Goal: Task Accomplishment & Management: Use online tool/utility

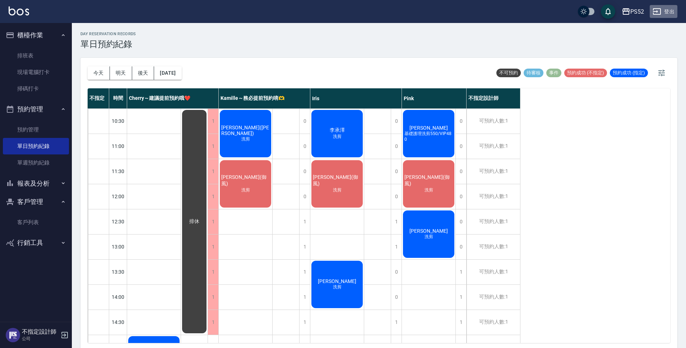
click at [669, 10] on button "登出" at bounding box center [664, 11] width 28 height 13
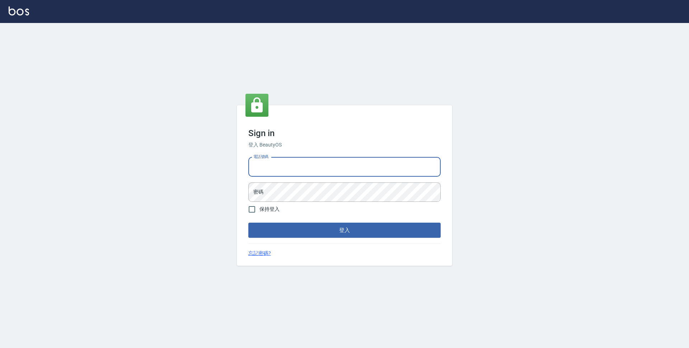
click at [309, 166] on input "電話號碼" at bounding box center [344, 166] width 192 height 19
type input "0923939755"
click at [248, 223] on button "登入" at bounding box center [344, 230] width 192 height 15
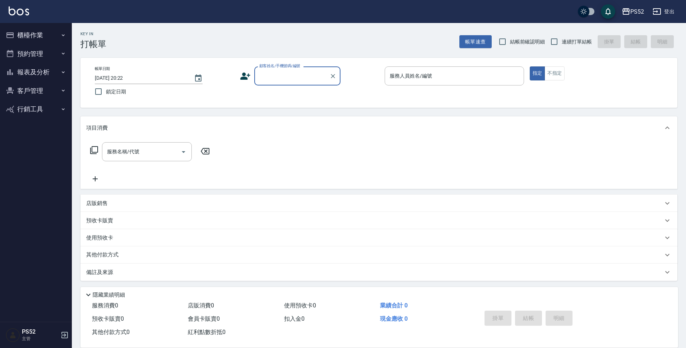
click at [28, 52] on button "預約管理" at bounding box center [36, 54] width 66 height 19
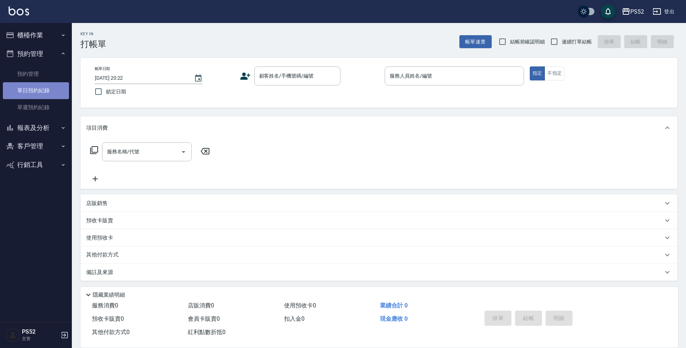
click at [32, 88] on link "單日預約紀錄" at bounding box center [36, 90] width 66 height 17
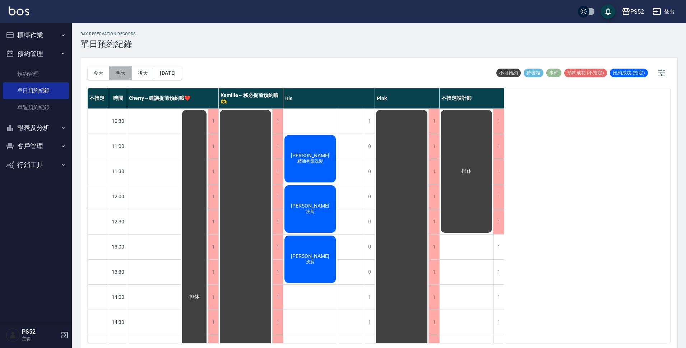
click at [119, 70] on button "明天" at bounding box center [121, 72] width 22 height 13
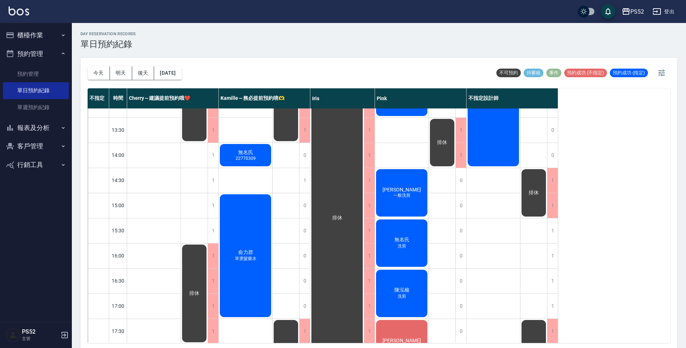
scroll to position [204, 0]
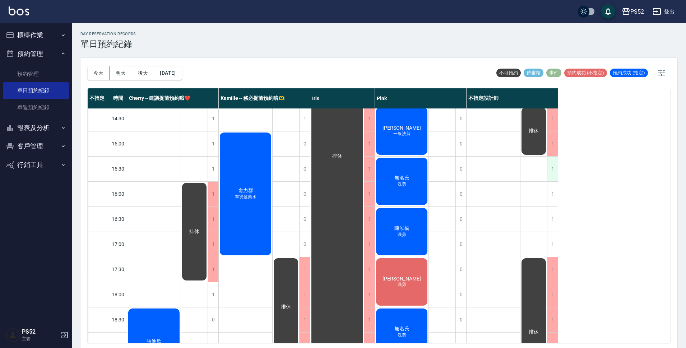
click at [550, 166] on div "1" at bounding box center [552, 169] width 11 height 25
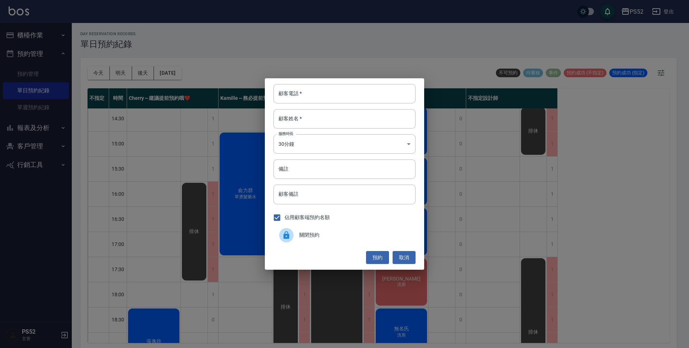
click at [391, 237] on span "關閉預約" at bounding box center [354, 235] width 111 height 8
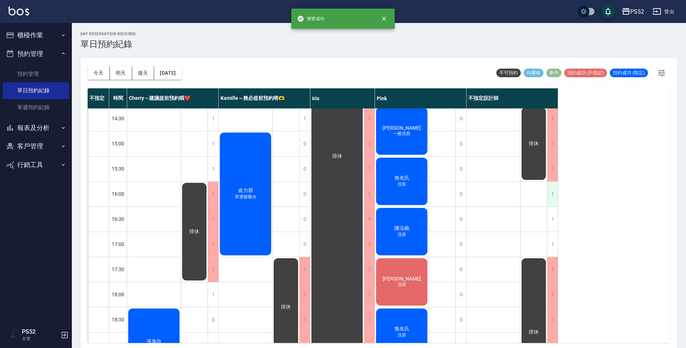
click at [550, 195] on div "1" at bounding box center [552, 194] width 11 height 25
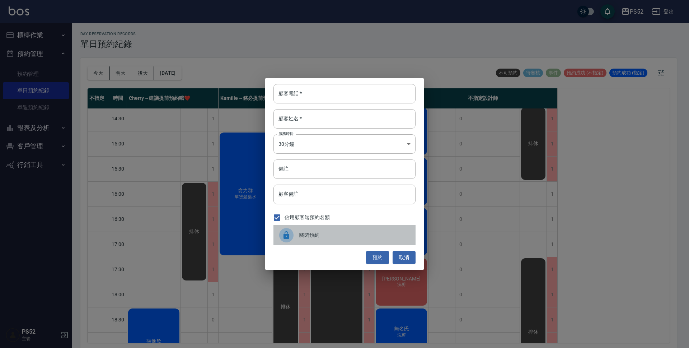
click at [385, 234] on span "關閉預約" at bounding box center [354, 235] width 111 height 8
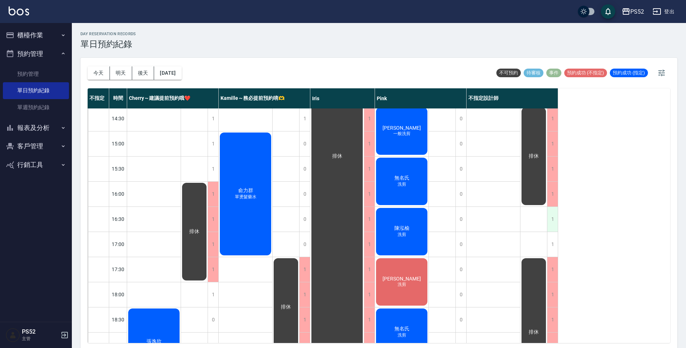
click at [557, 222] on div "1" at bounding box center [552, 219] width 11 height 25
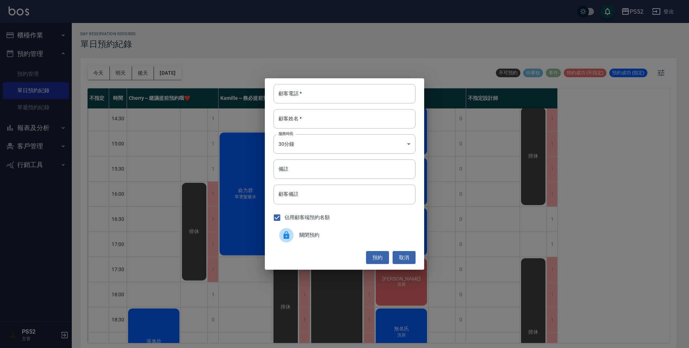
click at [391, 228] on div "關閉預約" at bounding box center [345, 235] width 142 height 20
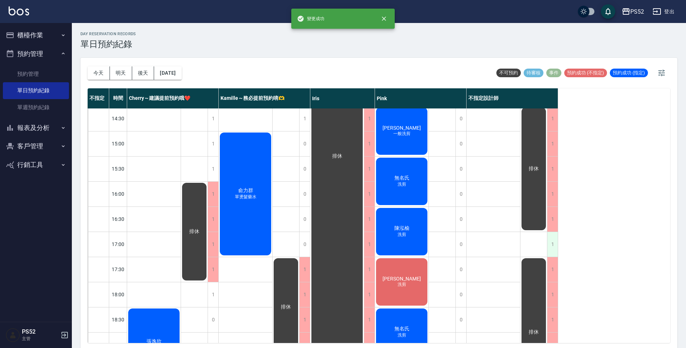
click at [555, 240] on div "1" at bounding box center [552, 244] width 11 height 25
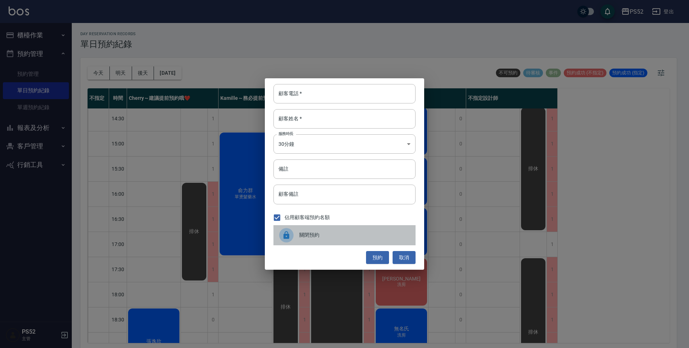
click at [388, 229] on div "關閉預約" at bounding box center [345, 235] width 142 height 20
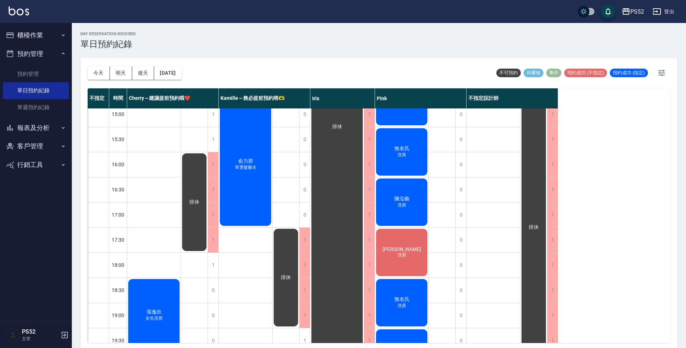
scroll to position [239, 0]
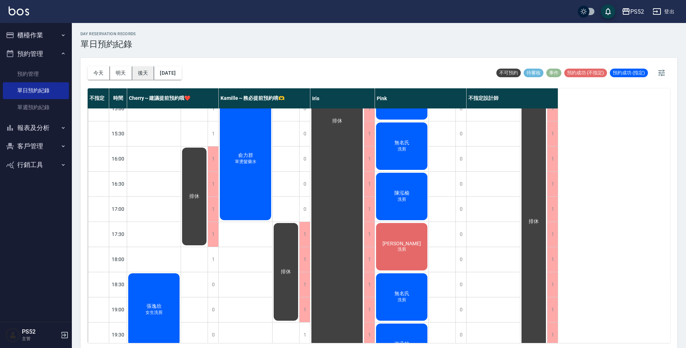
click at [138, 74] on button "後天" at bounding box center [143, 72] width 22 height 13
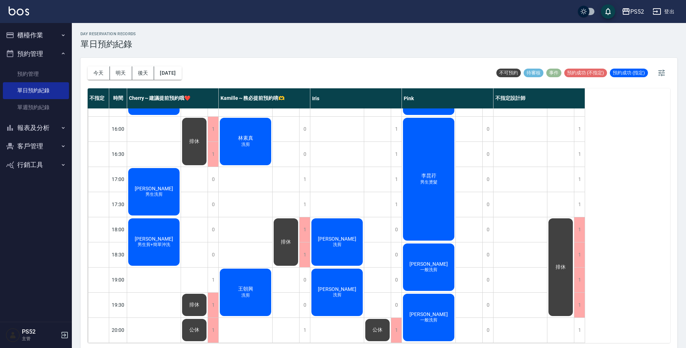
scroll to position [275, 0]
click at [181, 78] on button "[DATE]" at bounding box center [167, 72] width 27 height 13
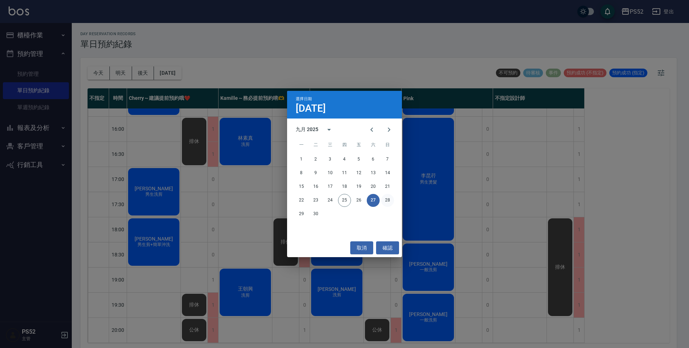
click at [389, 204] on button "28" at bounding box center [387, 200] width 13 height 13
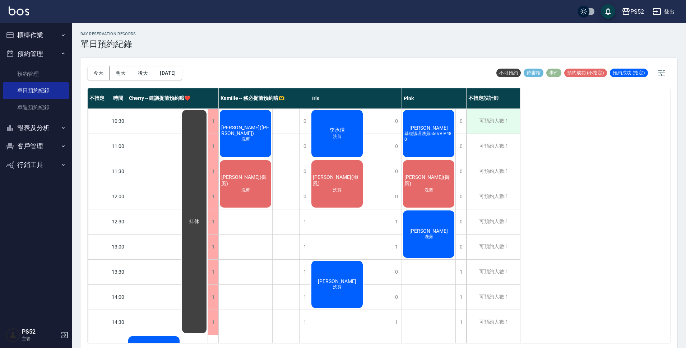
click at [489, 132] on div "可預約人數:1" at bounding box center [492, 121] width 53 height 25
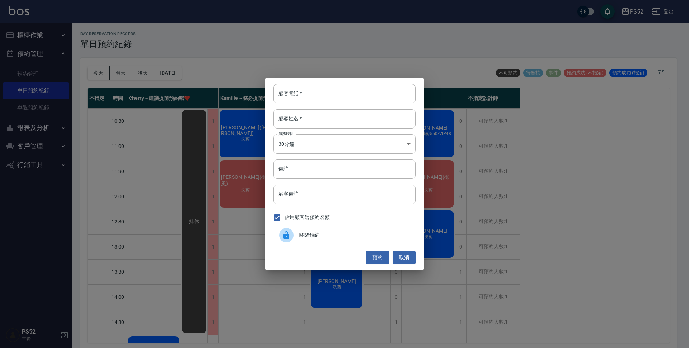
click at [361, 231] on span "關閉預約" at bounding box center [354, 235] width 111 height 8
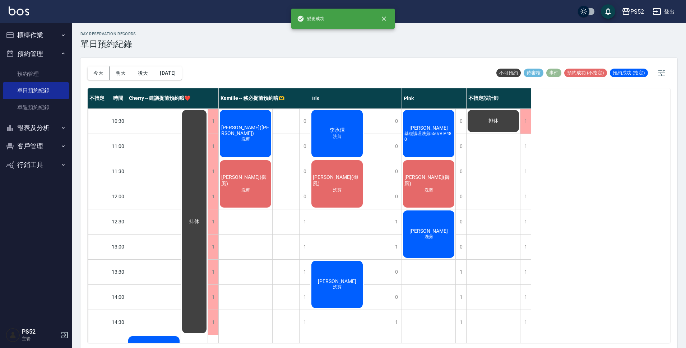
click at [523, 145] on div "1" at bounding box center [525, 146] width 11 height 25
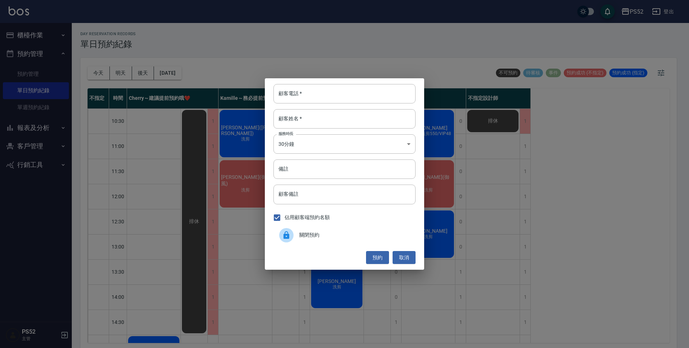
click at [355, 237] on span "關閉預約" at bounding box center [354, 235] width 111 height 8
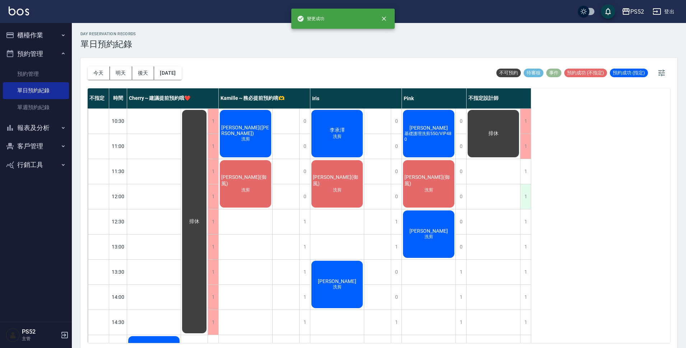
click at [523, 186] on div "1" at bounding box center [525, 196] width 11 height 25
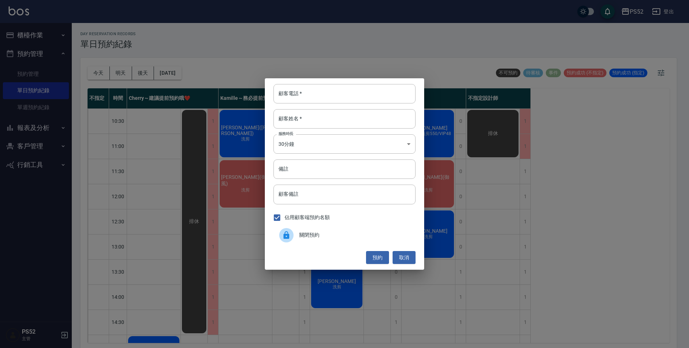
click at [317, 232] on span "關閉預約" at bounding box center [354, 235] width 111 height 8
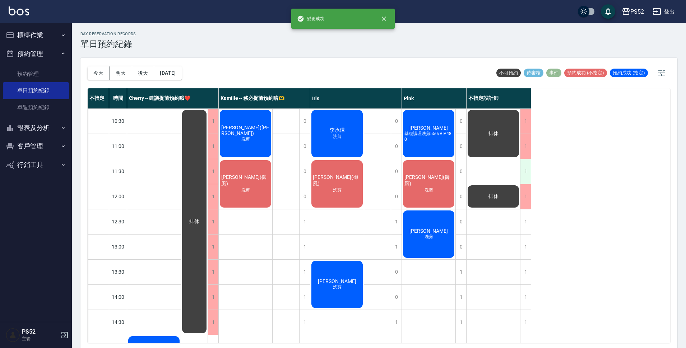
click at [526, 173] on div "1" at bounding box center [525, 171] width 11 height 25
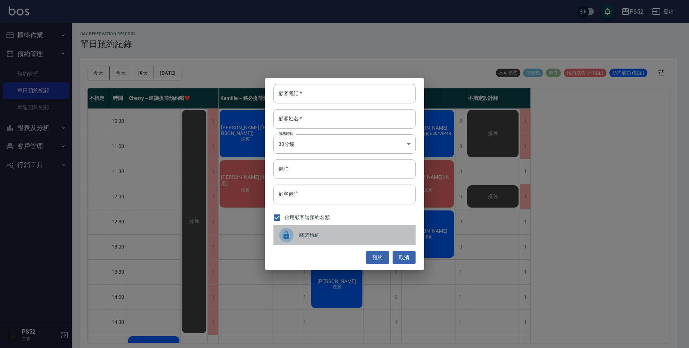
click at [326, 234] on span "關閉預約" at bounding box center [354, 235] width 111 height 8
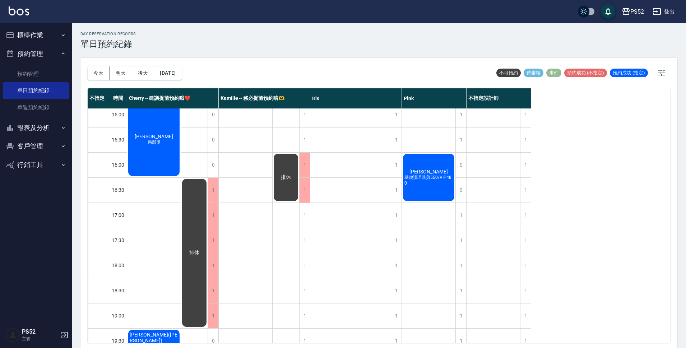
scroll to position [275, 0]
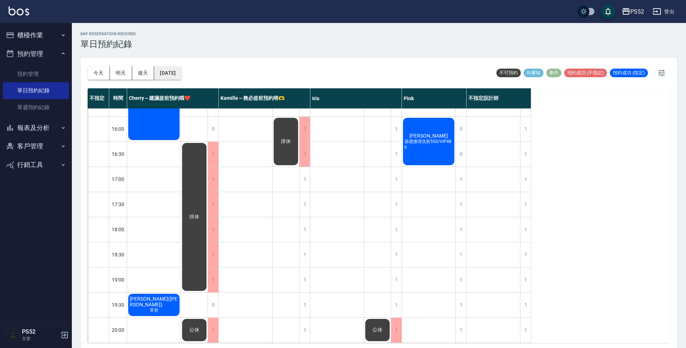
click at [176, 72] on button "[DATE]" at bounding box center [167, 72] width 27 height 13
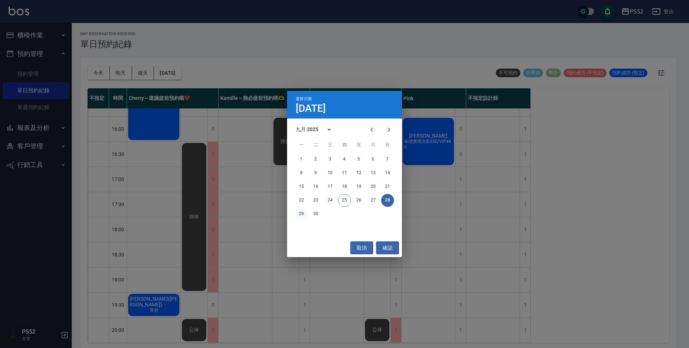
click at [304, 215] on button "29" at bounding box center [301, 214] width 13 height 13
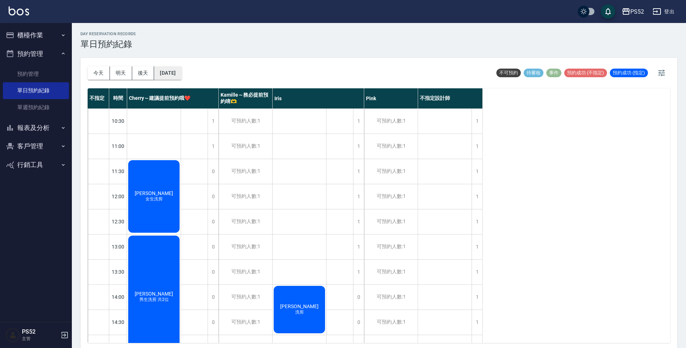
click at [174, 71] on button "[DATE]" at bounding box center [167, 72] width 27 height 13
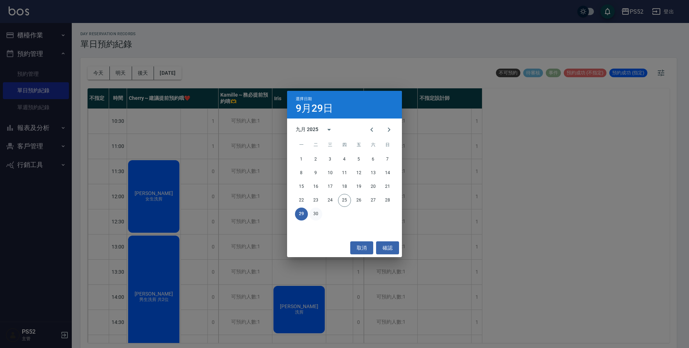
click at [316, 213] on button "30" at bounding box center [315, 214] width 13 height 13
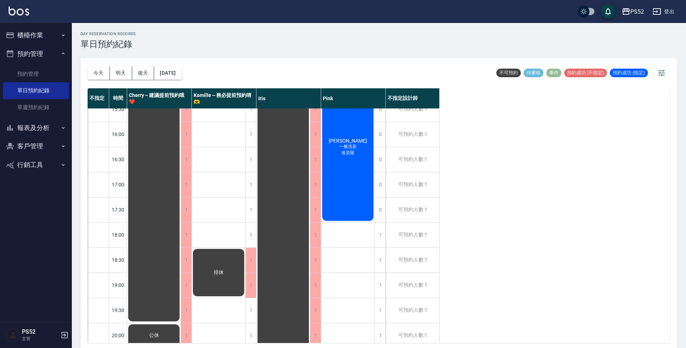
scroll to position [275, 0]
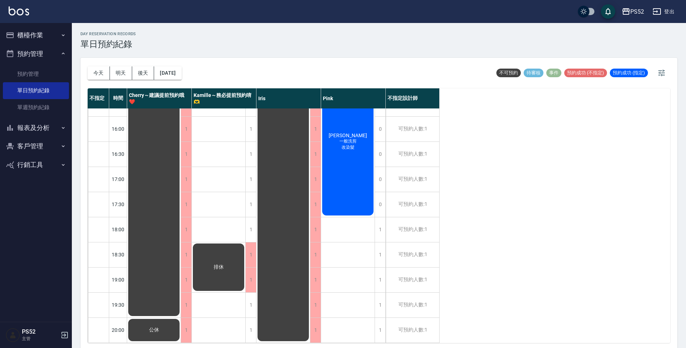
click at [98, 80] on div "[DATE] [DATE] [DATE] [DATE]" at bounding box center [135, 73] width 94 height 31
click at [105, 73] on button "今天" at bounding box center [99, 72] width 22 height 13
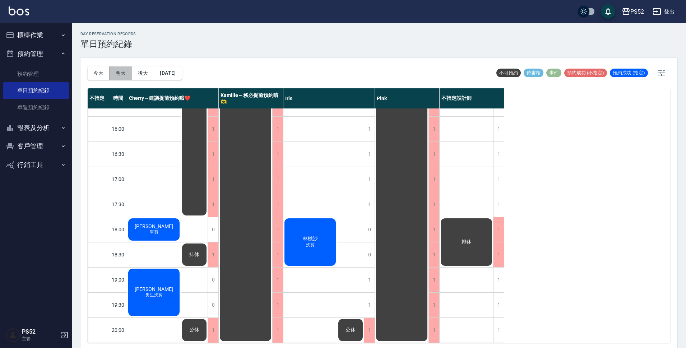
click at [112, 73] on button "明天" at bounding box center [121, 72] width 22 height 13
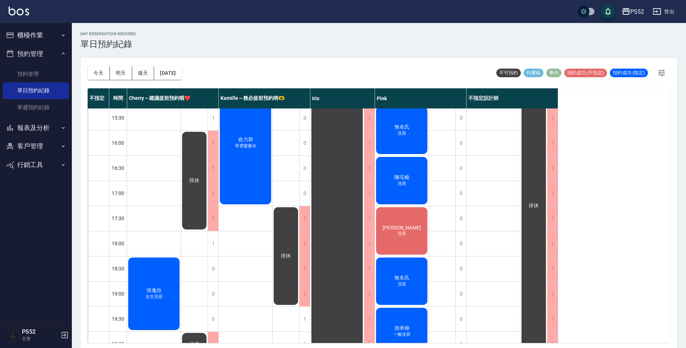
scroll to position [275, 0]
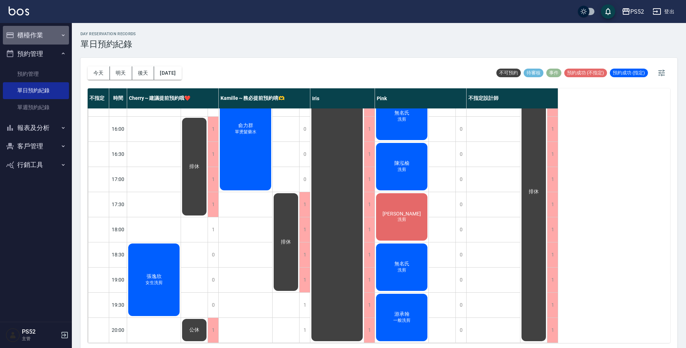
click at [47, 34] on button "櫃檯作業" at bounding box center [36, 35] width 66 height 19
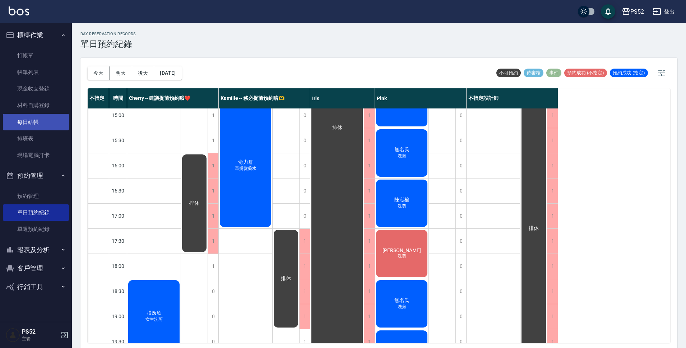
scroll to position [227, 0]
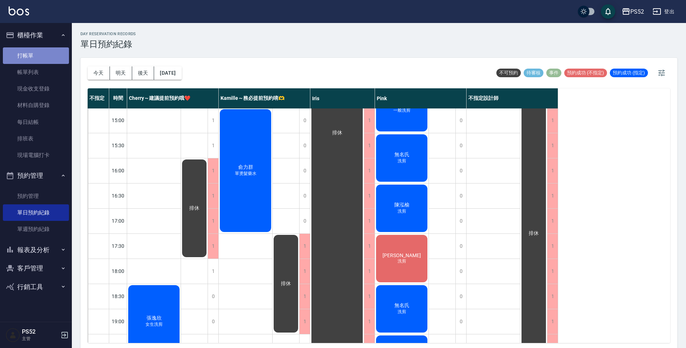
click at [23, 50] on link "打帳單" at bounding box center [36, 55] width 66 height 17
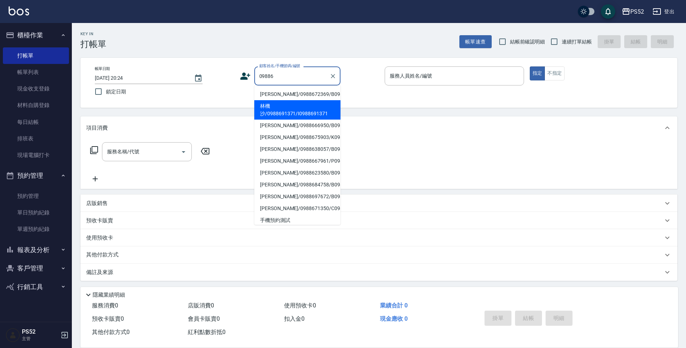
click at [316, 117] on li "林機沙/0988691371/I0988691371" at bounding box center [297, 109] width 86 height 19
type input "林機沙/0988691371/I0988691371"
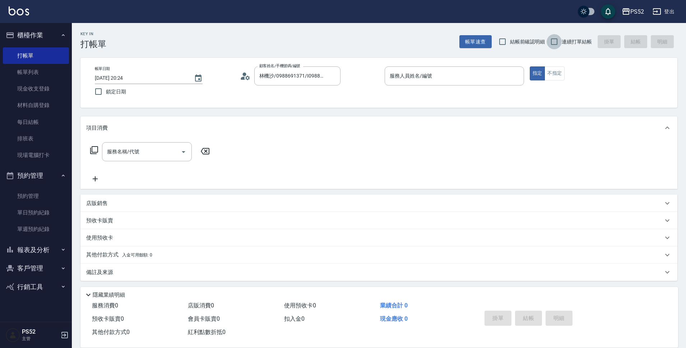
click at [555, 37] on input "連續打單結帳" at bounding box center [553, 41] width 15 height 15
checkbox input "true"
click at [456, 82] on input "服務人員姓名/編號" at bounding box center [454, 76] width 133 height 13
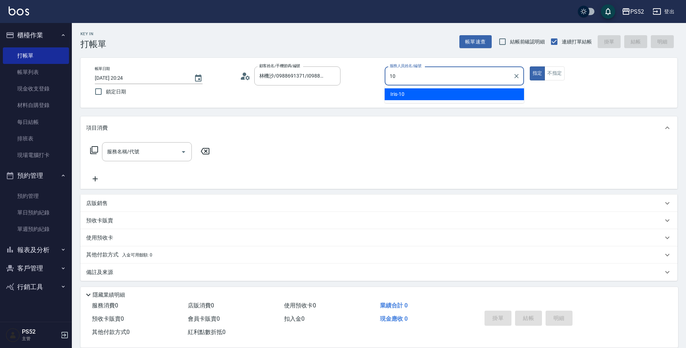
type input "Iris-10"
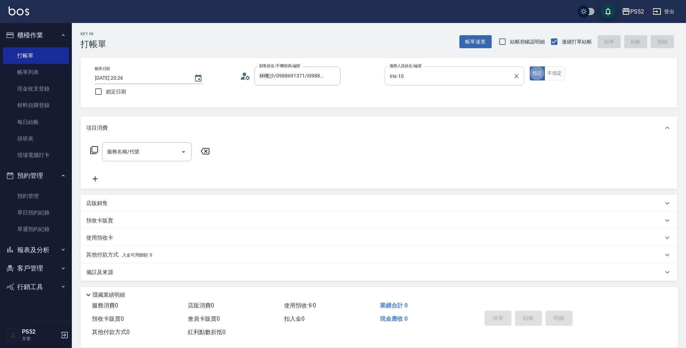
type button "true"
click at [155, 148] on input "服務名稱/代號" at bounding box center [141, 151] width 73 height 13
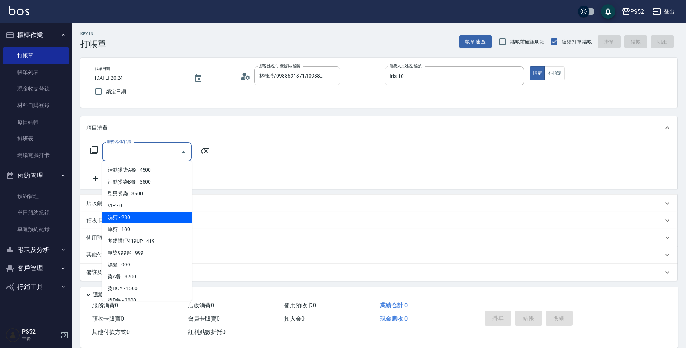
click at [157, 218] on span "洗剪 - 280" at bounding box center [147, 217] width 90 height 12
type input "洗剪(C1)"
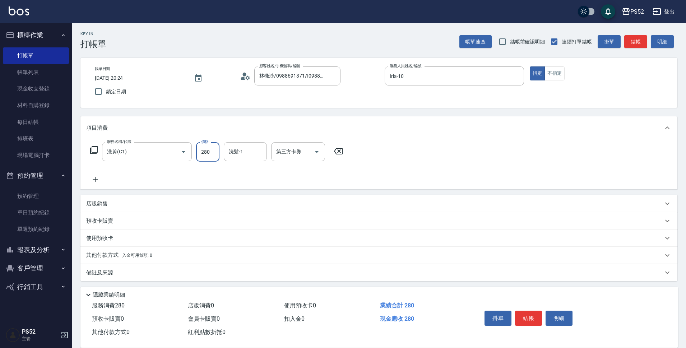
click at [209, 155] on input "280" at bounding box center [207, 151] width 23 height 19
type input "350"
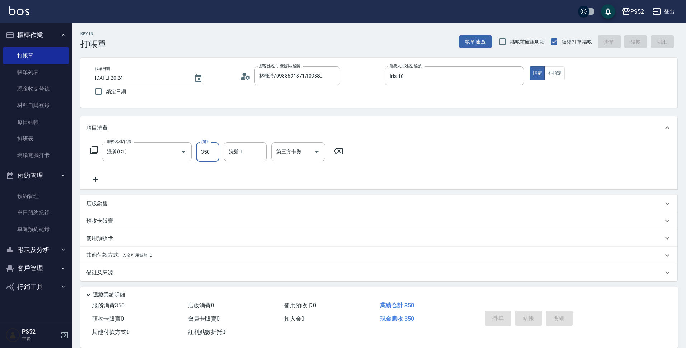
type input "[DATE] 20:25"
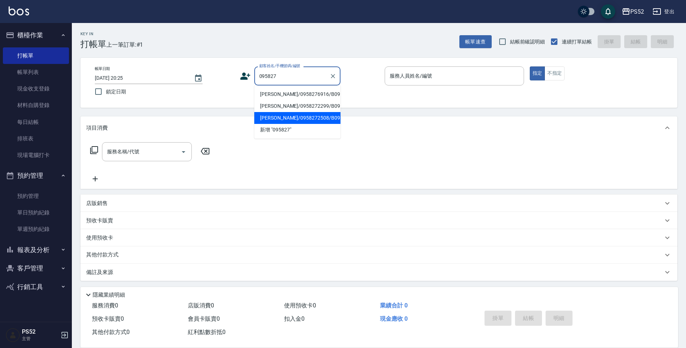
click at [311, 124] on li "[PERSON_NAME]/0958272508/B0958272508" at bounding box center [297, 118] width 86 height 12
type input "[PERSON_NAME]/0958272508/B0958272508"
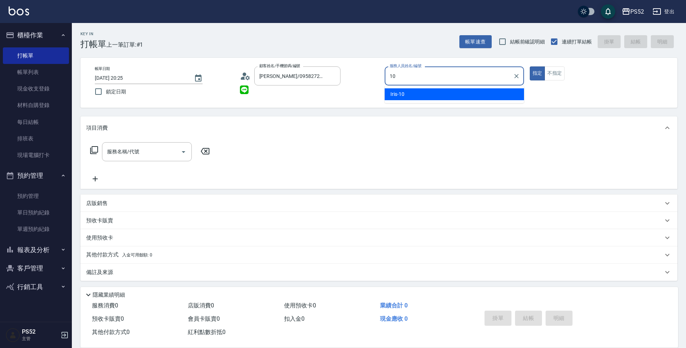
type input "Iris-10"
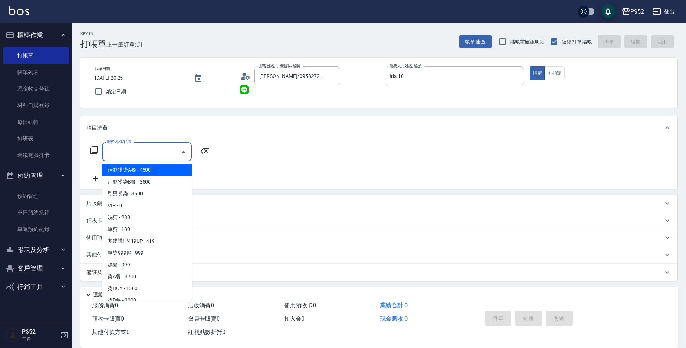
click at [151, 154] on input "服務名稱/代號" at bounding box center [141, 151] width 73 height 13
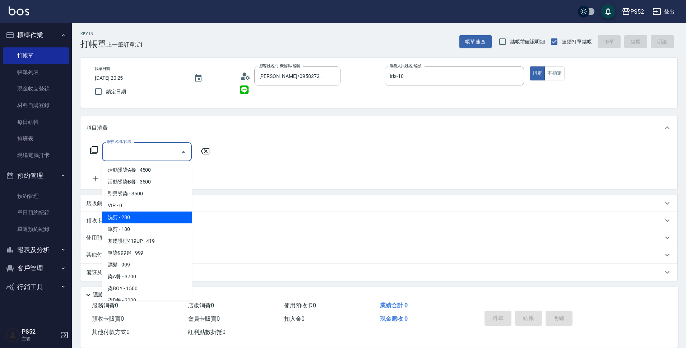
click at [163, 222] on span "洗剪 - 280" at bounding box center [147, 217] width 90 height 12
type input "洗剪(C1)"
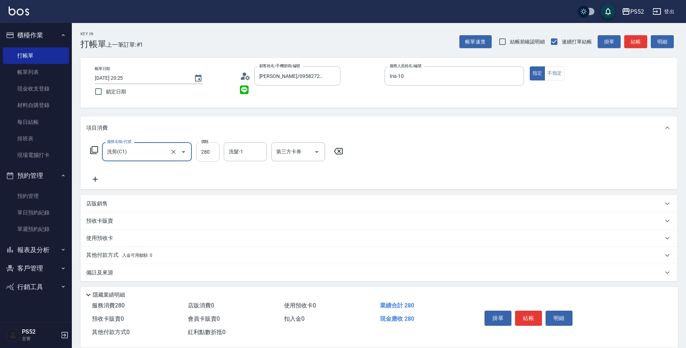
click at [209, 156] on input "280" at bounding box center [207, 151] width 23 height 19
type input "400"
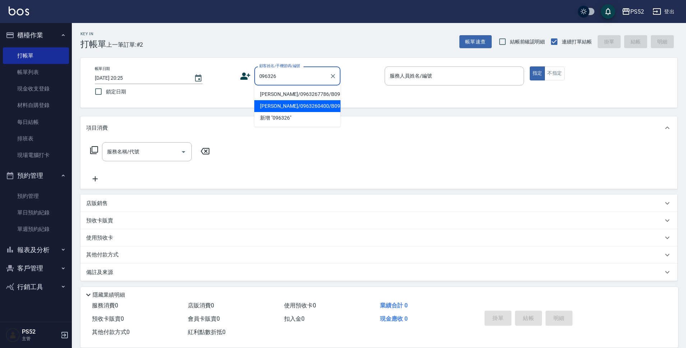
click at [298, 112] on li "[PERSON_NAME]/0963260400/B0963260400" at bounding box center [297, 106] width 86 height 12
type input "[PERSON_NAME]/0963260400/B0963260400"
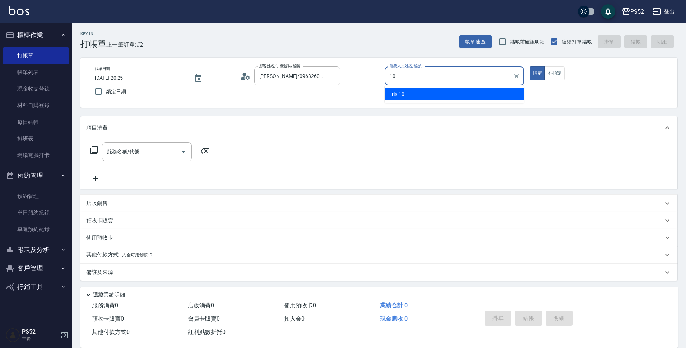
type input "Iris-10"
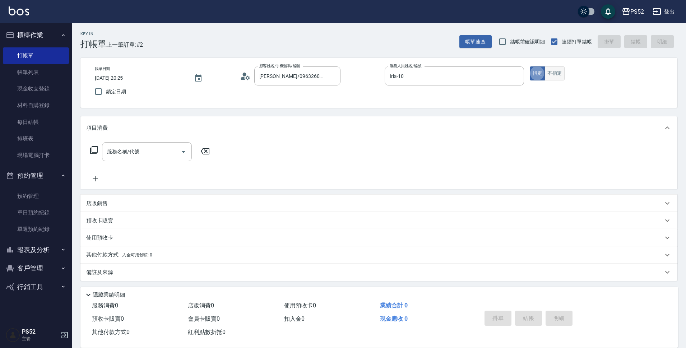
click at [555, 77] on button "不指定" at bounding box center [554, 73] width 20 height 14
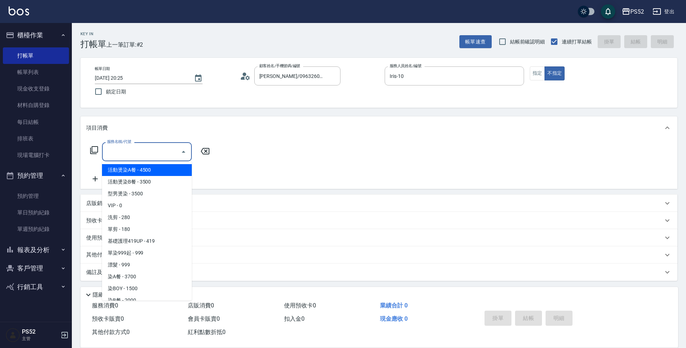
click at [143, 151] on input "服務名稱/代號" at bounding box center [141, 151] width 73 height 13
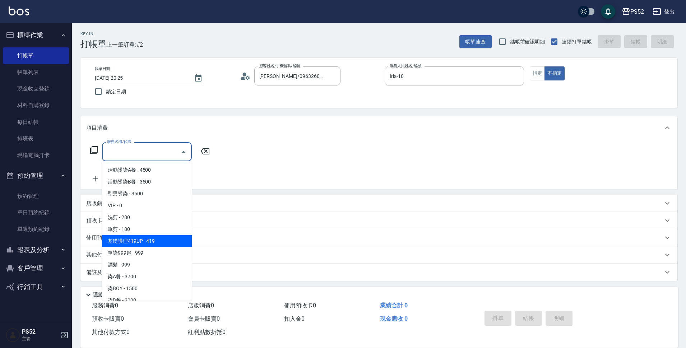
click at [173, 239] on span "基礎護理419UP - 419" at bounding box center [147, 241] width 90 height 12
type input "基礎護理419UP(C3)"
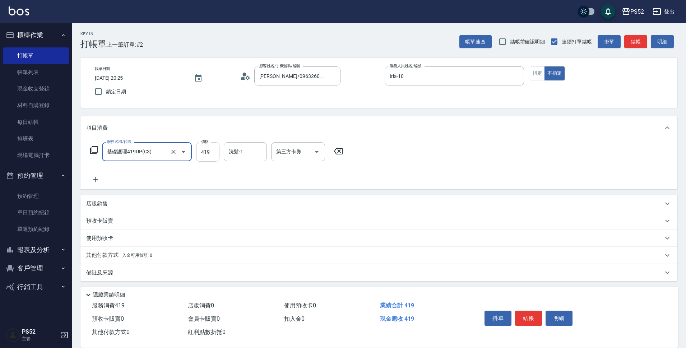
click at [211, 155] on input "419" at bounding box center [207, 151] width 23 height 19
type input "490"
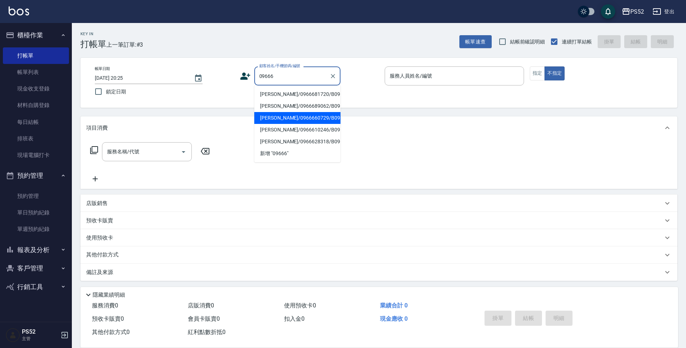
click at [293, 124] on li "[PERSON_NAME]/0966660729/B096660729" at bounding box center [297, 118] width 86 height 12
type input "[PERSON_NAME]/0966660729/B096660729"
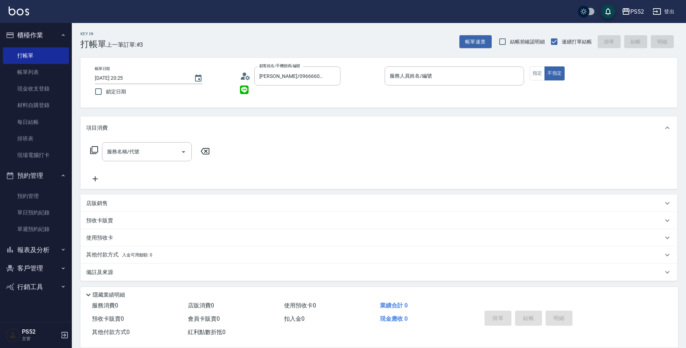
click at [240, 76] on icon at bounding box center [245, 76] width 11 height 11
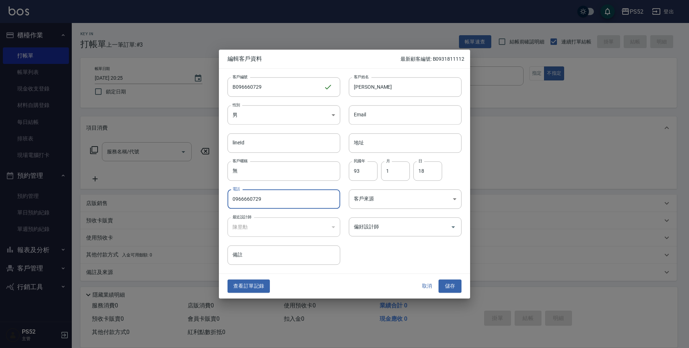
click at [244, 199] on input "0966660729" at bounding box center [284, 198] width 113 height 19
click at [246, 86] on input "B096660729" at bounding box center [276, 86] width 96 height 19
type input "B0966660729"
drag, startPoint x: 231, startPoint y: 197, endPoint x: 245, endPoint y: 197, distance: 14.0
click at [245, 197] on input "0966660729" at bounding box center [284, 198] width 113 height 19
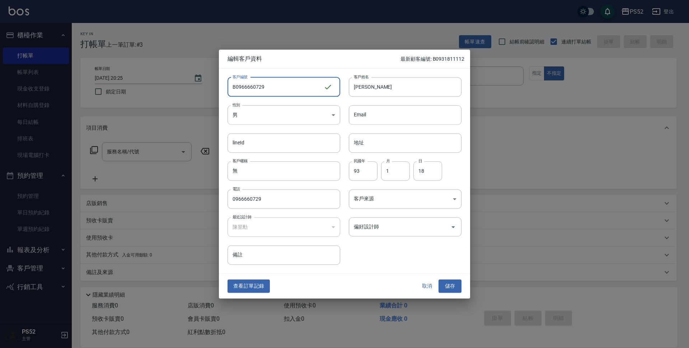
drag, startPoint x: 235, startPoint y: 87, endPoint x: 248, endPoint y: 87, distance: 13.3
click at [248, 87] on input "B0966660729" at bounding box center [276, 86] width 96 height 19
click at [456, 283] on button "儲存" at bounding box center [450, 286] width 23 height 13
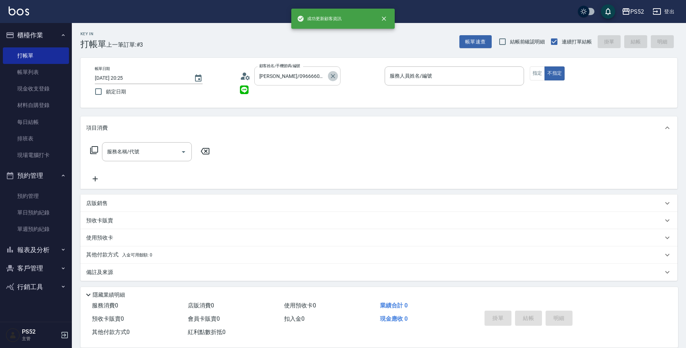
click at [335, 75] on icon "Clear" at bounding box center [332, 76] width 7 height 7
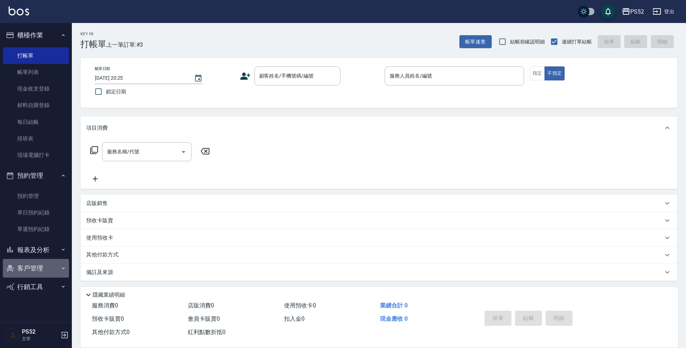
click at [23, 269] on button "客戶管理" at bounding box center [36, 268] width 66 height 19
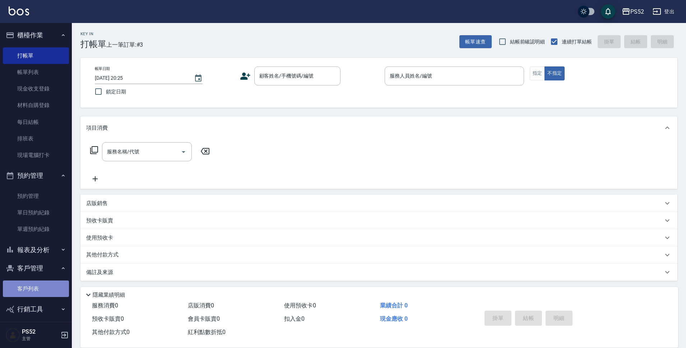
click at [50, 286] on link "客戶列表" at bounding box center [36, 288] width 66 height 17
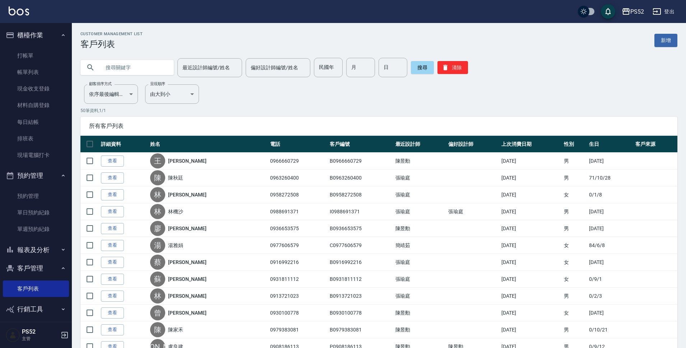
click at [124, 67] on input "text" at bounding box center [135, 67] width 68 height 19
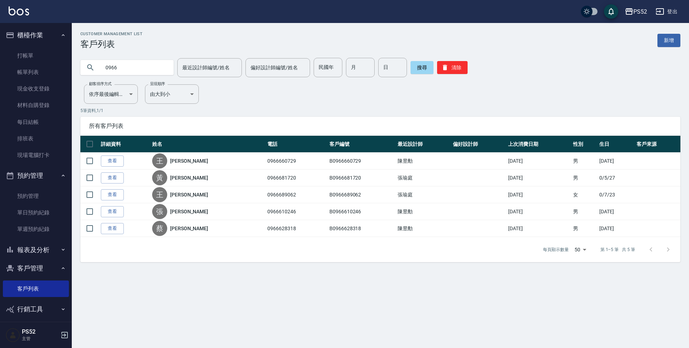
type input "0966"
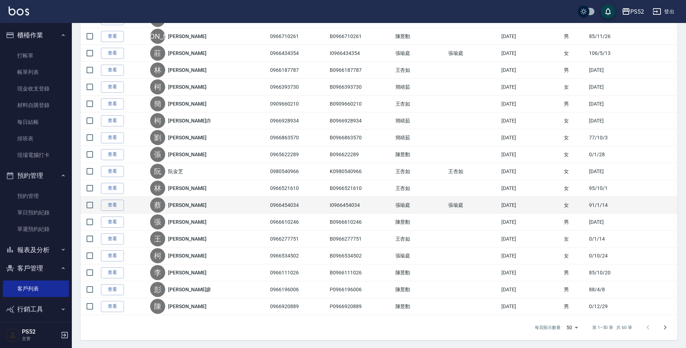
scroll to position [682, 0]
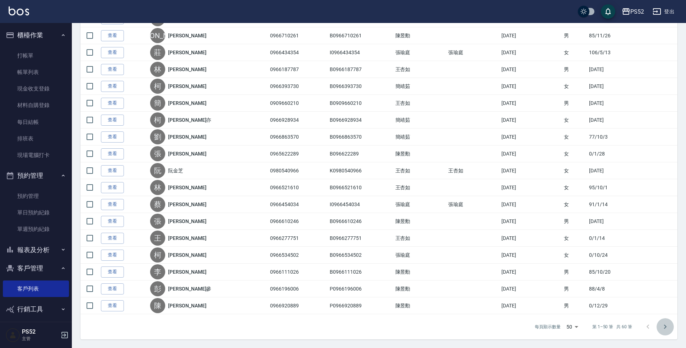
click at [665, 325] on icon "Go to next page" at bounding box center [665, 326] width 9 height 9
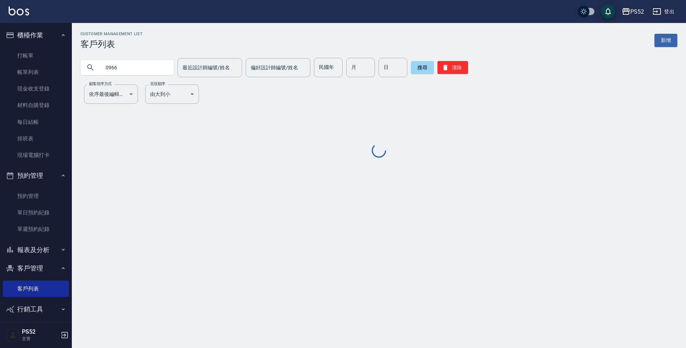
scroll to position [0, 0]
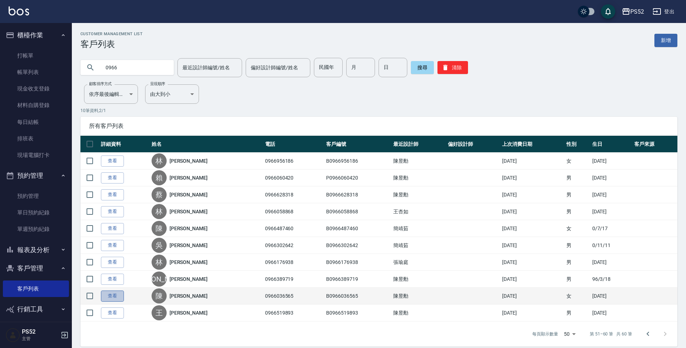
click at [111, 299] on link "查看" at bounding box center [112, 295] width 23 height 11
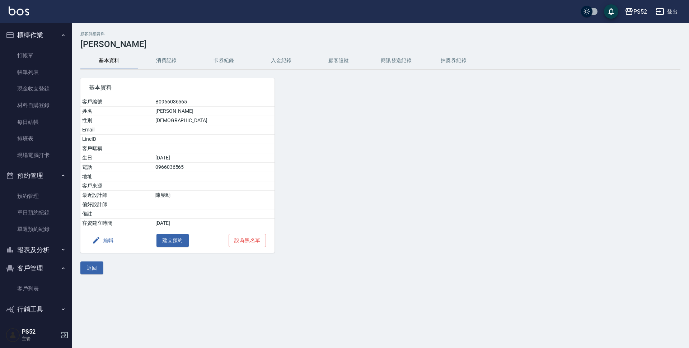
click at [104, 242] on button "編輯" at bounding box center [103, 240] width 28 height 13
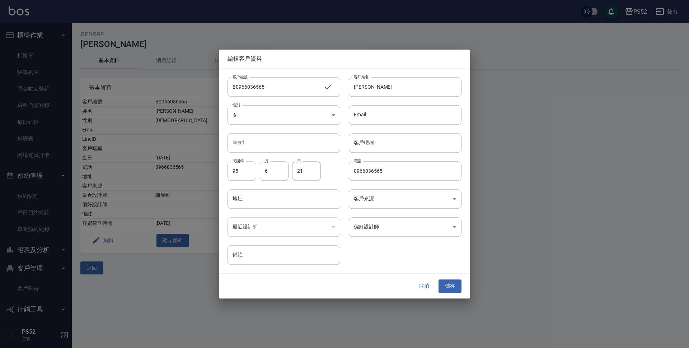
click at [422, 285] on button "取消" at bounding box center [424, 286] width 23 height 13
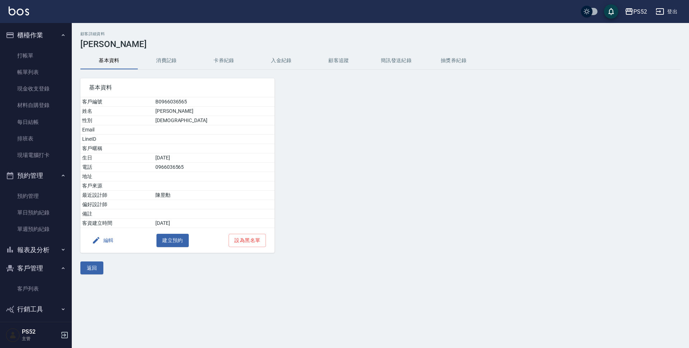
click at [408, 52] on button "簡訊發送紀錄" at bounding box center [396, 60] width 57 height 17
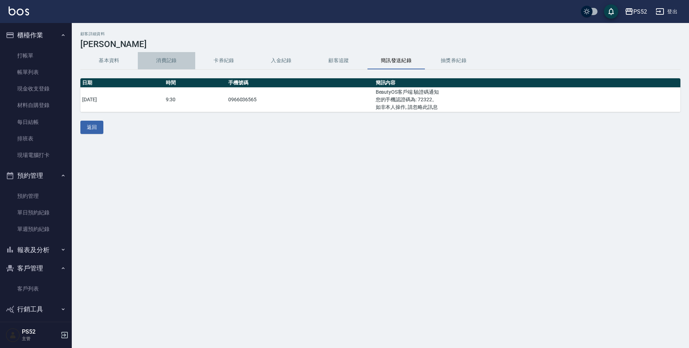
click at [153, 60] on button "消費記錄" at bounding box center [166, 60] width 57 height 17
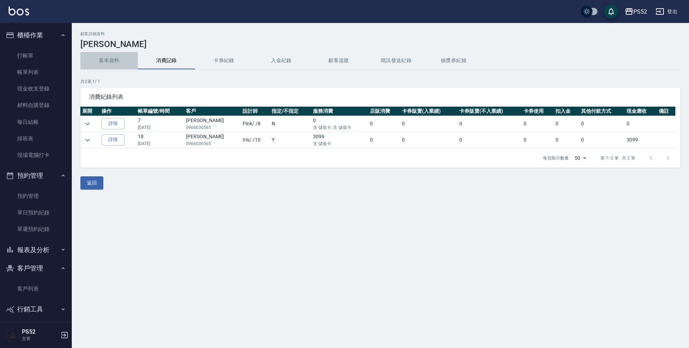
click at [117, 66] on button "基本資料" at bounding box center [108, 60] width 57 height 17
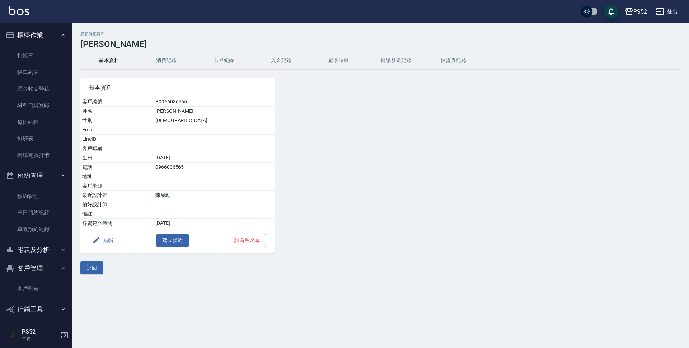
click at [112, 244] on button "編輯" at bounding box center [103, 240] width 28 height 13
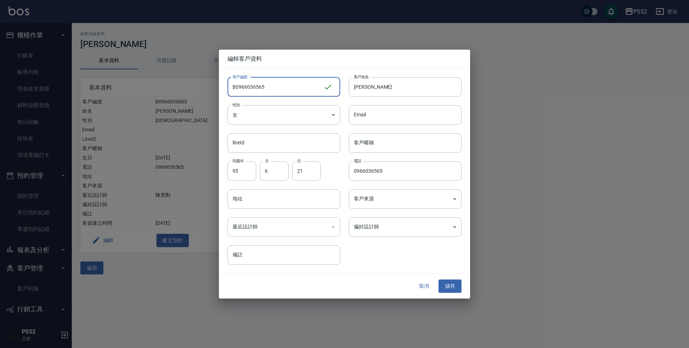
drag, startPoint x: 247, startPoint y: 88, endPoint x: 291, endPoint y: 88, distance: 44.2
click at [291, 88] on input "B0966036565" at bounding box center [276, 86] width 96 height 19
type input "B0966621355"
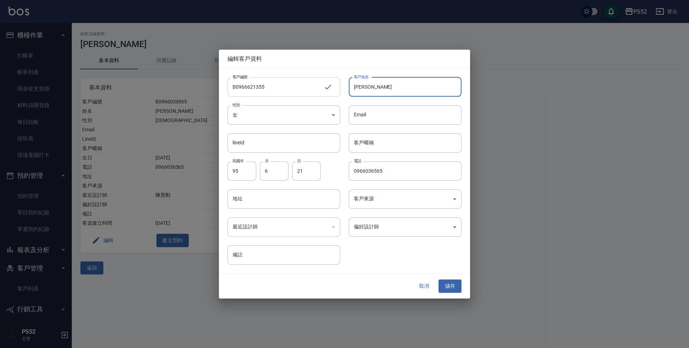
drag, startPoint x: 385, startPoint y: 92, endPoint x: 319, endPoint y: 87, distance: 66.3
click at [319, 87] on div "客戶編號 B0966621355 ​ 客戶編號 客戶姓名 [PERSON_NAME] 客戶姓名 性別 女 [DEMOGRAPHIC_DATA] 性別 Emai…" at bounding box center [340, 167] width 243 height 196
type input "C"
type input "湖韻芸"
click at [242, 173] on input "95" at bounding box center [242, 170] width 29 height 19
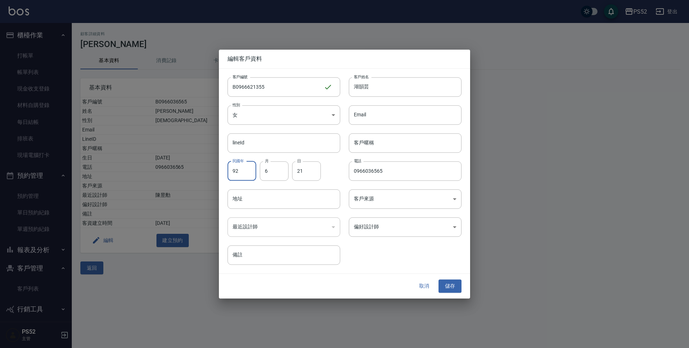
type input "92"
type input "11"
type input "25"
type input "0966621355"
click at [446, 284] on button "儲存" at bounding box center [450, 286] width 23 height 13
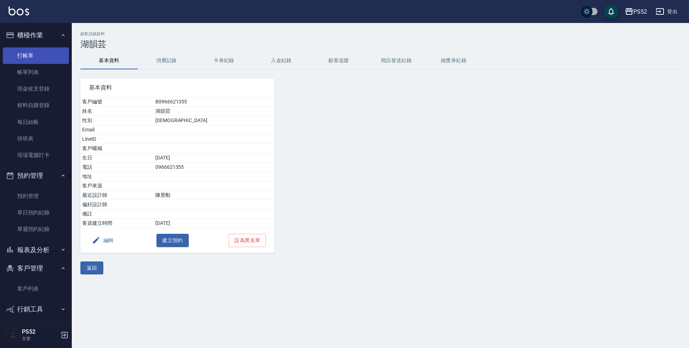
click at [33, 51] on link "打帳單" at bounding box center [36, 55] width 66 height 17
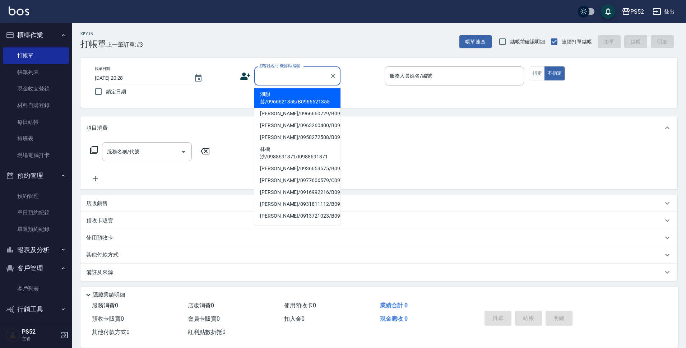
click at [267, 75] on input "顧客姓名/手機號碼/編號" at bounding box center [291, 76] width 69 height 13
click at [21, 288] on link "客戶列表" at bounding box center [36, 288] width 66 height 17
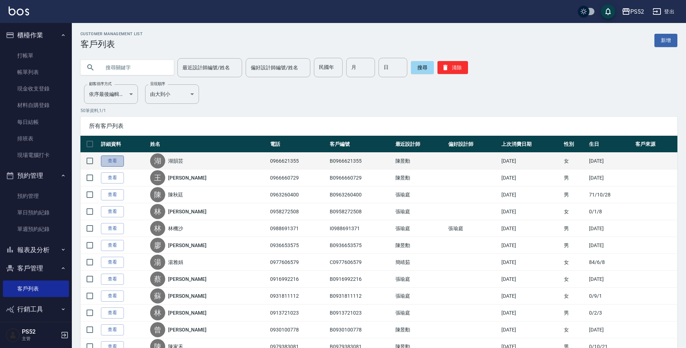
click at [112, 163] on link "查看" at bounding box center [112, 160] width 23 height 11
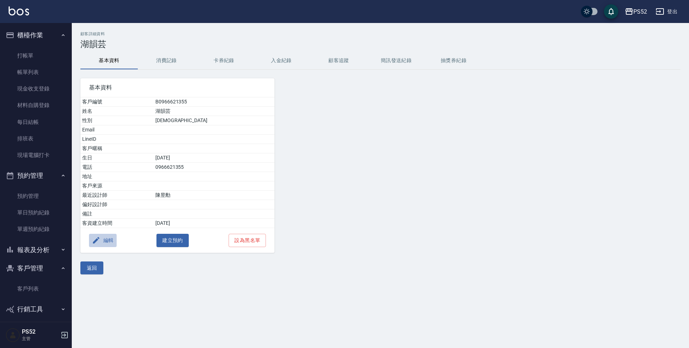
click at [102, 244] on button "編輯" at bounding box center [103, 240] width 28 height 13
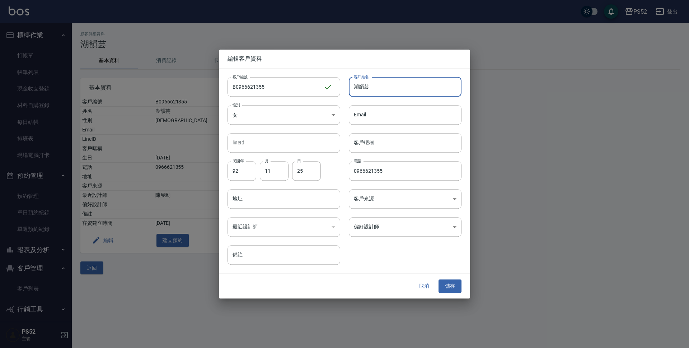
click at [360, 87] on input "湖韻芸" at bounding box center [405, 86] width 113 height 19
type input "[PERSON_NAME]"
click at [444, 287] on button "儲存" at bounding box center [450, 286] width 23 height 13
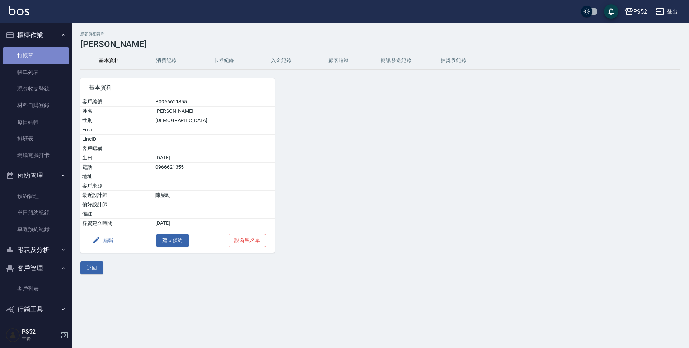
click at [50, 60] on link "打帳單" at bounding box center [36, 55] width 66 height 17
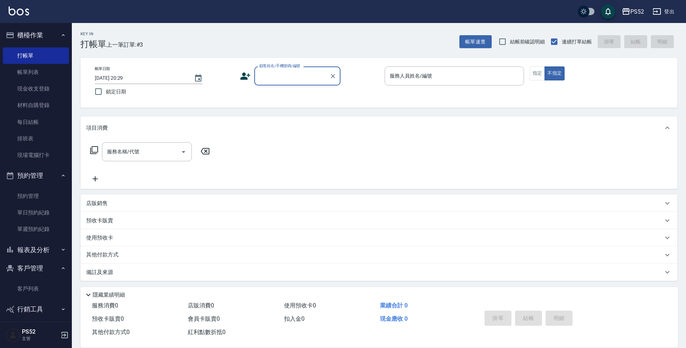
click at [284, 74] on input "顧客姓名/手機號碼/編號" at bounding box center [291, 76] width 69 height 13
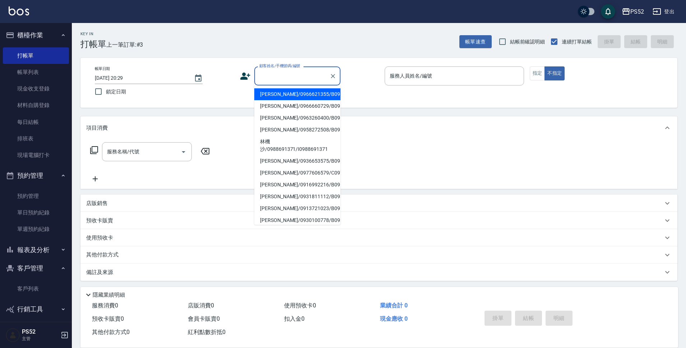
click at [290, 100] on li "[PERSON_NAME]/0966621355/B0966621355" at bounding box center [297, 94] width 86 height 12
type input "[PERSON_NAME]/0966621355/B0966621355"
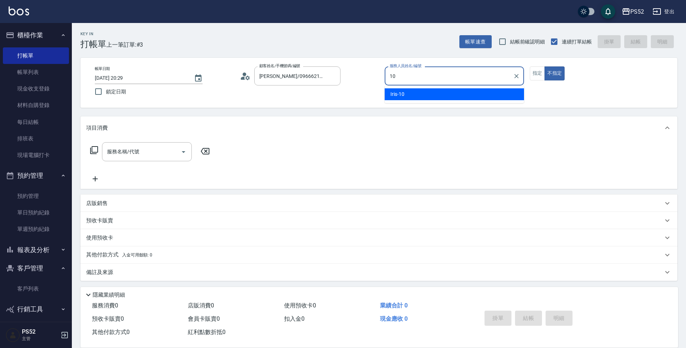
type input "Iris-10"
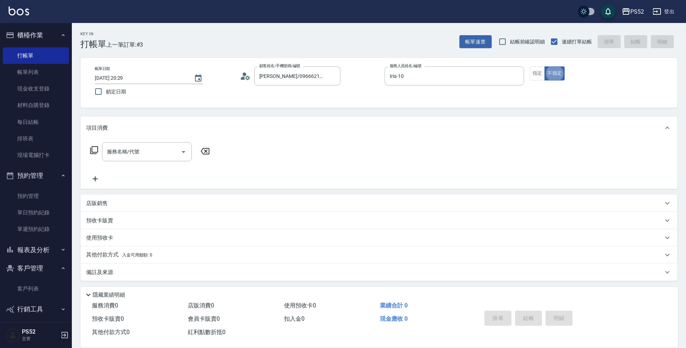
type button "false"
click at [124, 146] on div "服務名稱/代號 服務名稱/代號" at bounding box center [147, 151] width 90 height 19
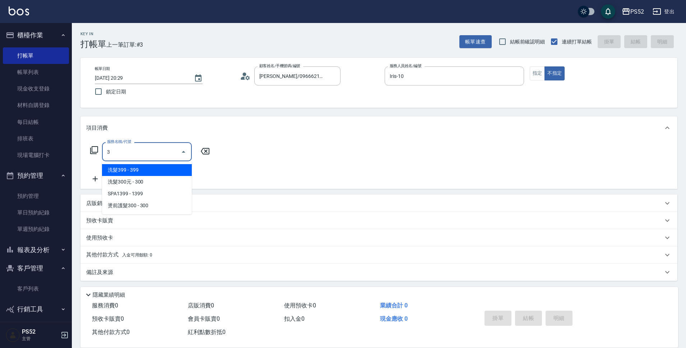
click at [129, 168] on span "洗髮399 - 399" at bounding box center [147, 170] width 90 height 12
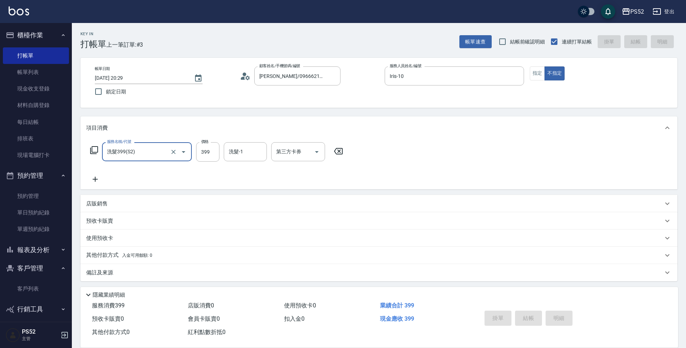
type input "洗髮399(S2)"
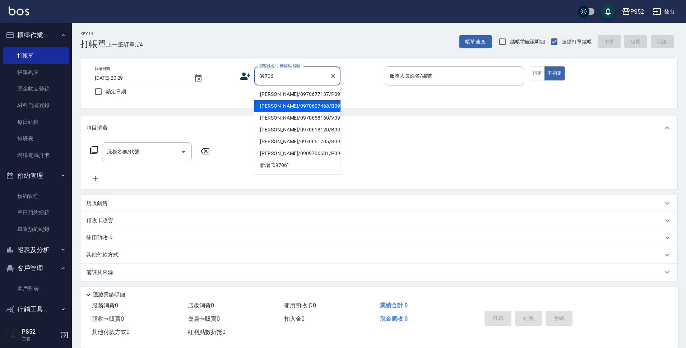
click at [312, 112] on li "[PERSON_NAME]/0970607468/B0970607468" at bounding box center [297, 106] width 86 height 12
type input "[PERSON_NAME]/0970607468/B0970607468"
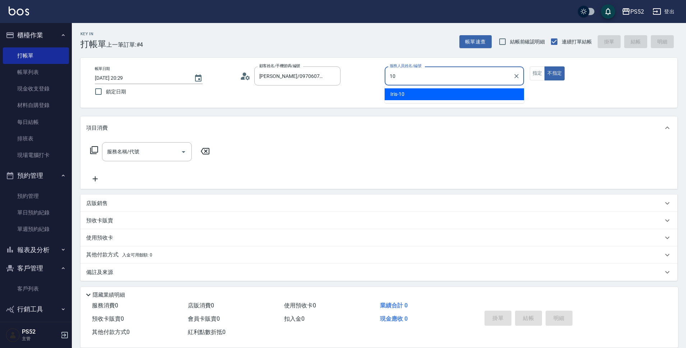
type input "Iris-10"
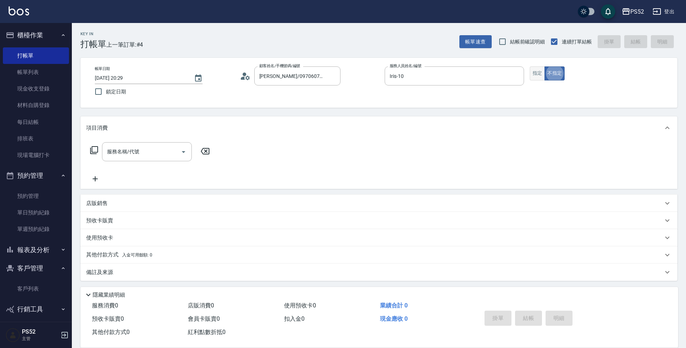
click at [537, 76] on button "指定" at bounding box center [537, 73] width 15 height 14
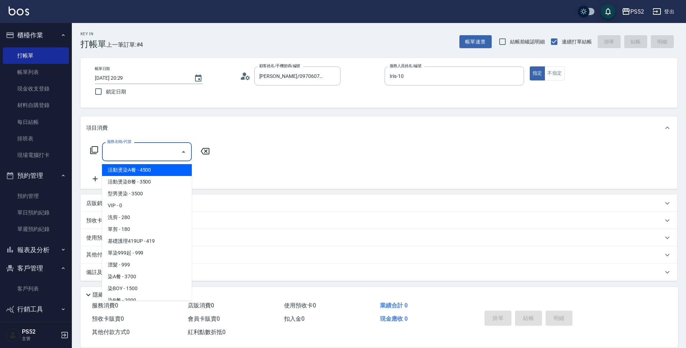
click at [142, 147] on input "服務名稱/代號" at bounding box center [141, 151] width 73 height 13
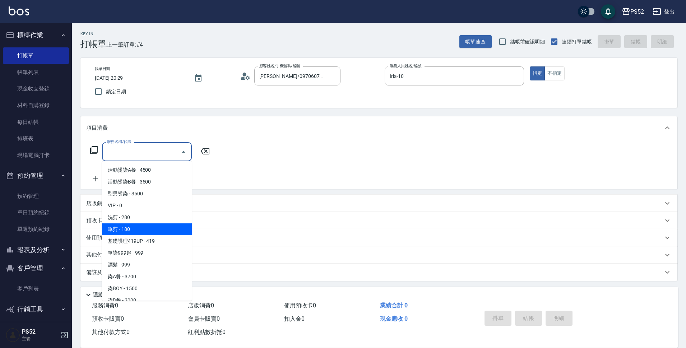
click at [154, 231] on span "單剪 - 180" at bounding box center [147, 229] width 90 height 12
type input "單剪(C2)"
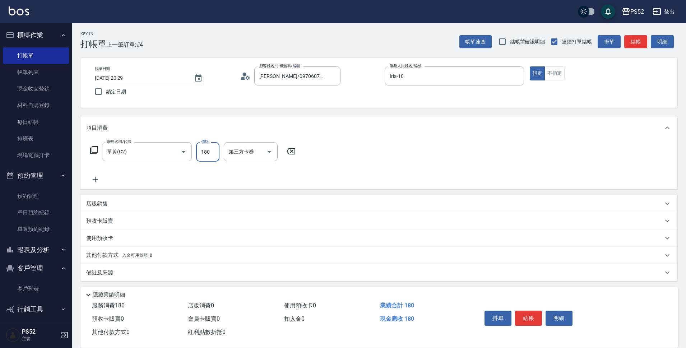
click at [215, 153] on input "180" at bounding box center [207, 151] width 23 height 19
type input "250"
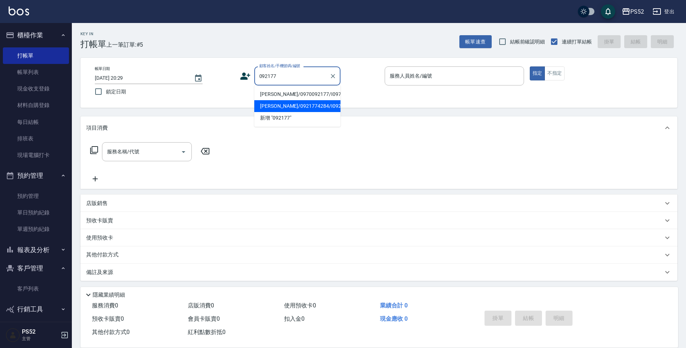
click at [294, 112] on li "[PERSON_NAME]/0921774284/I0921774284" at bounding box center [297, 106] width 86 height 12
type input "[PERSON_NAME]/0921774284/I0921774284"
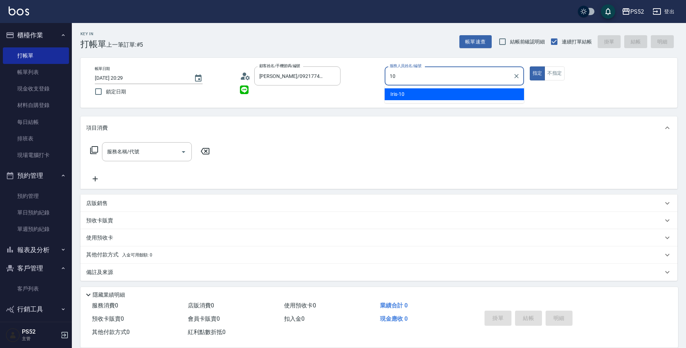
type input "Iris-10"
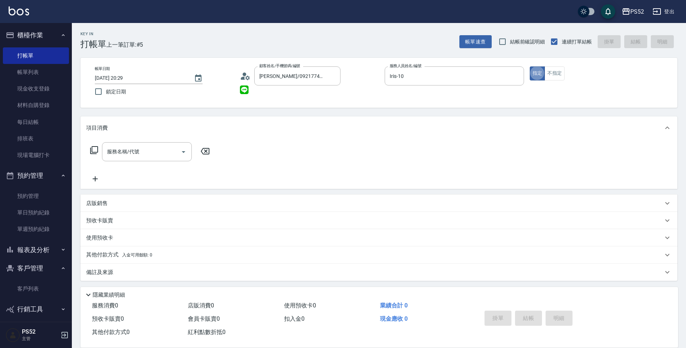
type button "true"
click at [160, 157] on input "服務名稱/代號" at bounding box center [141, 151] width 73 height 13
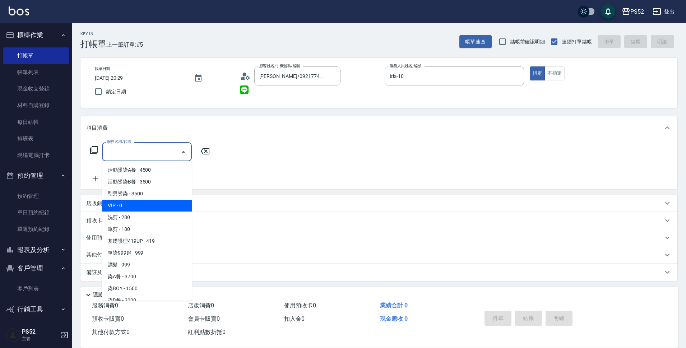
click at [153, 203] on span "VIP - 0" at bounding box center [147, 206] width 90 height 12
type input "VIP(888)"
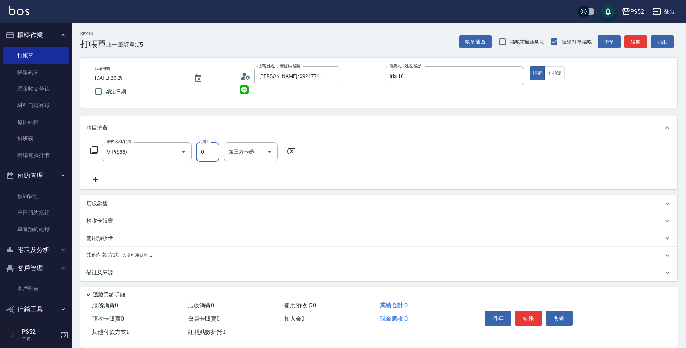
click at [204, 156] on input "0" at bounding box center [207, 151] width 23 height 19
type input "1000"
click at [98, 179] on icon at bounding box center [95, 179] width 18 height 9
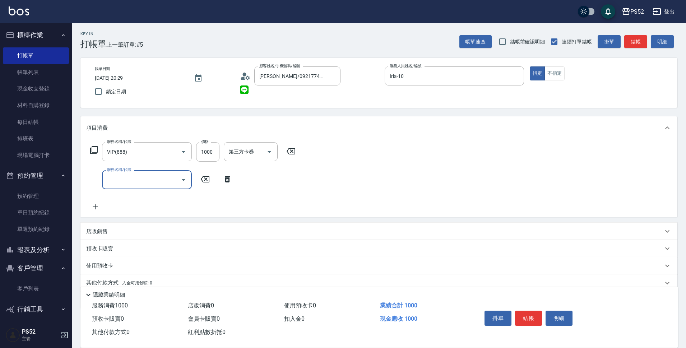
click at [130, 180] on input "服務名稱/代號" at bounding box center [141, 179] width 73 height 13
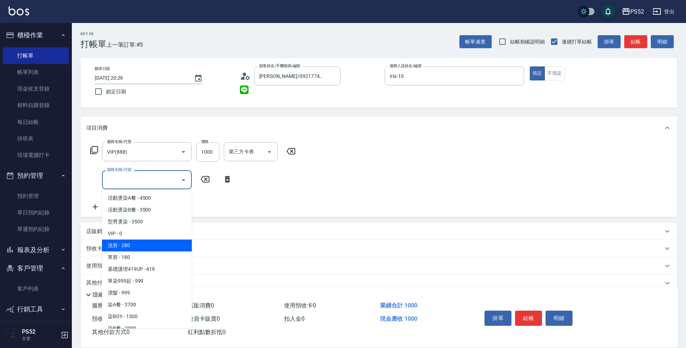
click at [139, 242] on span "洗剪 - 280" at bounding box center [147, 245] width 90 height 12
type input "洗剪(C1)"
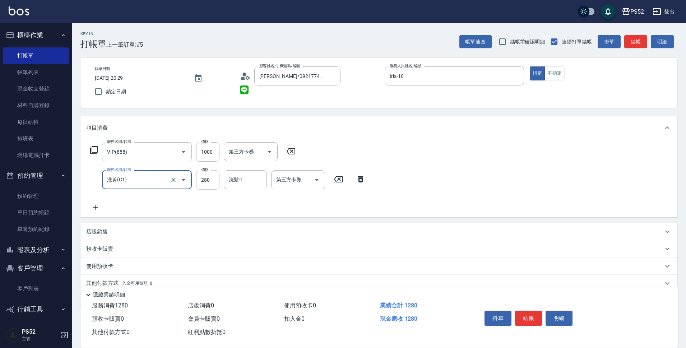
click at [214, 179] on input "280" at bounding box center [207, 179] width 23 height 19
click at [317, 181] on icon "Open" at bounding box center [316, 180] width 9 height 9
type input "315"
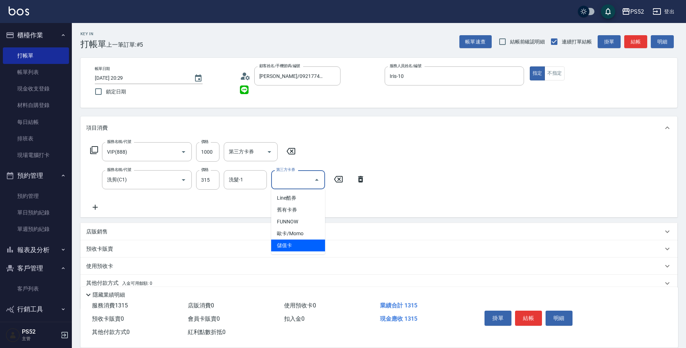
click at [313, 247] on span "儲值卡" at bounding box center [298, 245] width 54 height 12
type input "儲值卡"
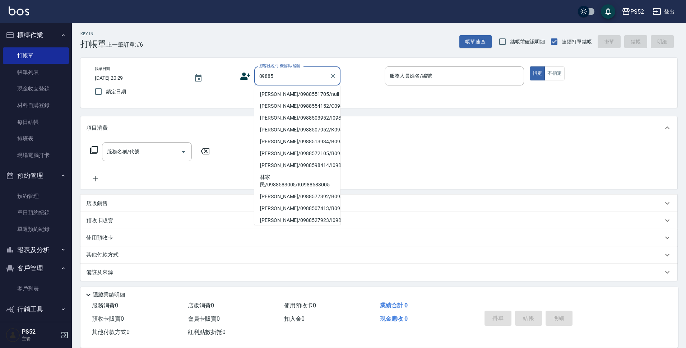
click at [316, 91] on li "[PERSON_NAME]/0988551705/null" at bounding box center [297, 94] width 86 height 12
type input "[PERSON_NAME]/0988551705/null"
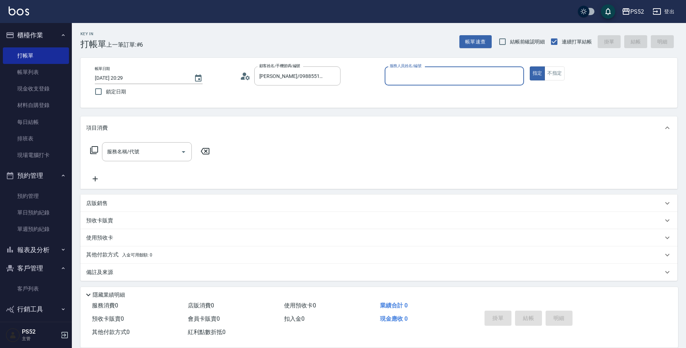
click at [242, 76] on icon at bounding box center [245, 76] width 11 height 11
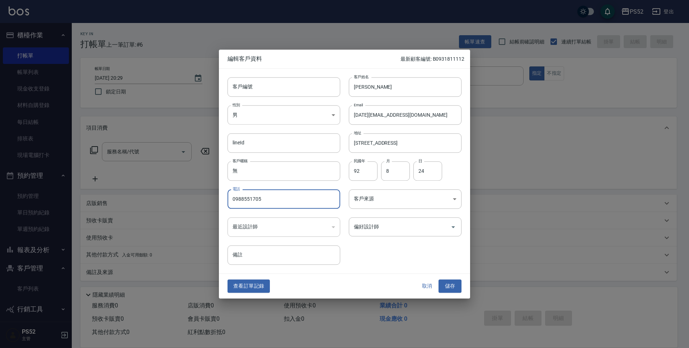
drag, startPoint x: 281, startPoint y: 195, endPoint x: 201, endPoint y: 200, distance: 80.2
click at [201, 200] on div "編輯客戶資料 最新顧客編號: B0931811112 客戶編號 客戶編號 客戶姓名 [PERSON_NAME] 客戶姓名 性別 男 [DEMOGRAPHIC_…" at bounding box center [344, 174] width 689 height 348
click at [294, 87] on input "客戶編號" at bounding box center [284, 86] width 113 height 19
paste input "0988551705"
click at [233, 85] on input "0988551705" at bounding box center [276, 86] width 96 height 19
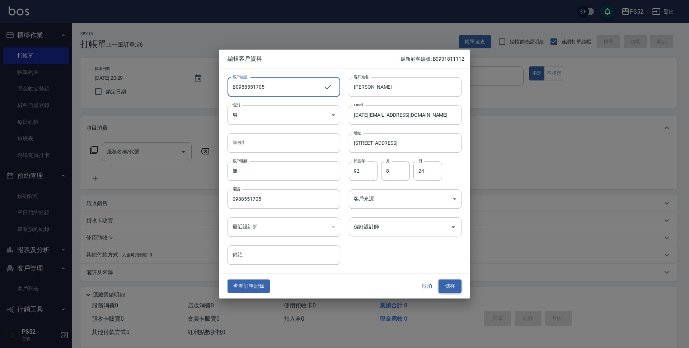
type input "B0988551705"
click at [442, 287] on button "儲存" at bounding box center [450, 286] width 23 height 13
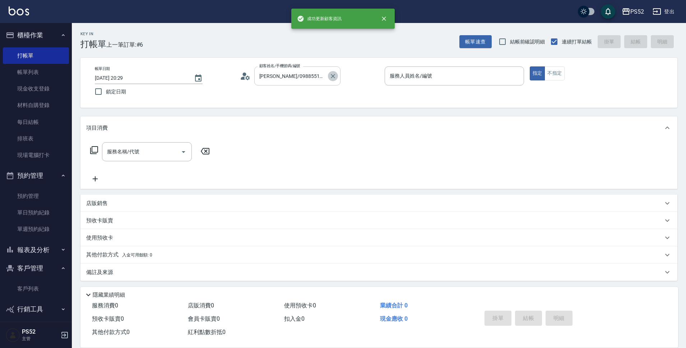
click at [332, 77] on icon "Clear" at bounding box center [333, 76] width 4 height 4
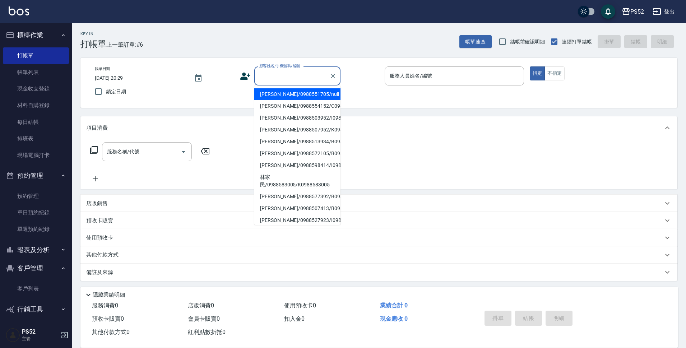
click at [270, 73] on input "顧客姓名/手機號碼/編號" at bounding box center [291, 76] width 69 height 13
click at [282, 100] on li "[PERSON_NAME]/0988551705/B0988551705" at bounding box center [297, 94] width 86 height 12
type input "[PERSON_NAME]/0988551705/B0988551705"
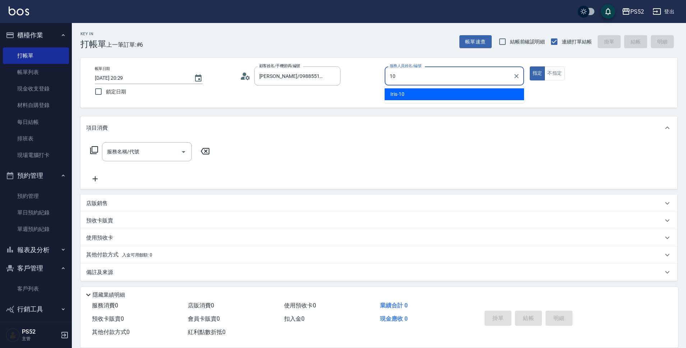
type input "Iris-10"
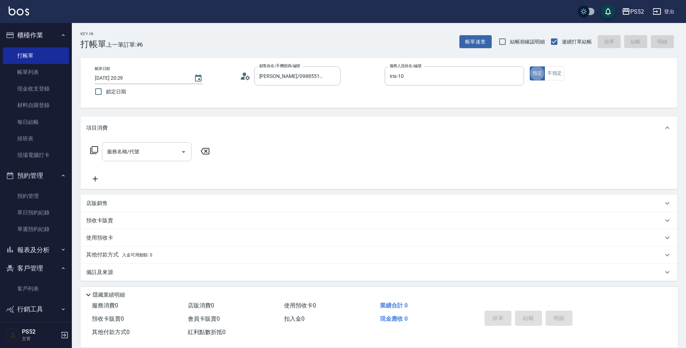
click at [115, 149] on div "服務名稱/代號 服務名稱/代號" at bounding box center [147, 151] width 90 height 19
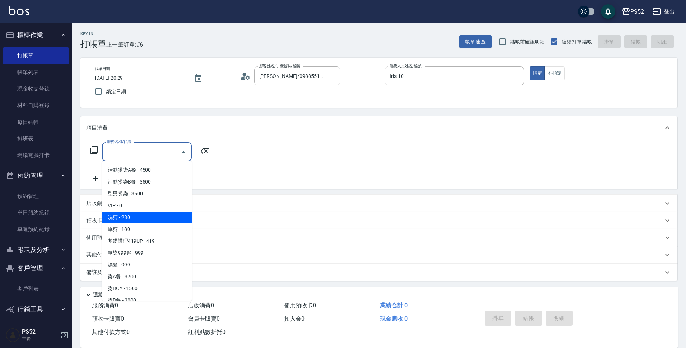
click at [145, 218] on span "洗剪 - 280" at bounding box center [147, 217] width 90 height 12
type input "洗剪(C1)"
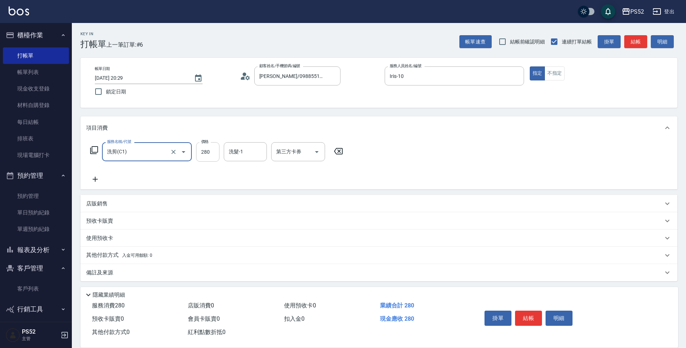
click at [208, 152] on input "280" at bounding box center [207, 151] width 23 height 19
type input "350"
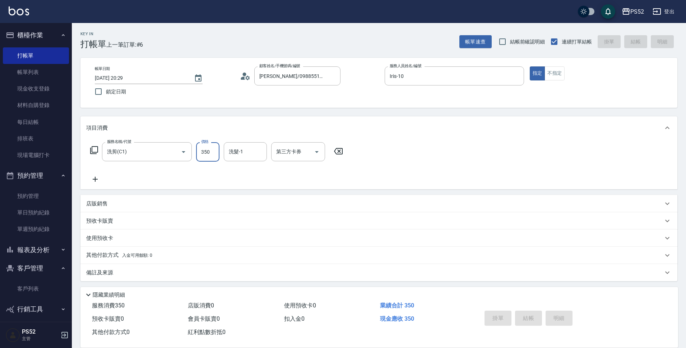
type input "[DATE] 20:30"
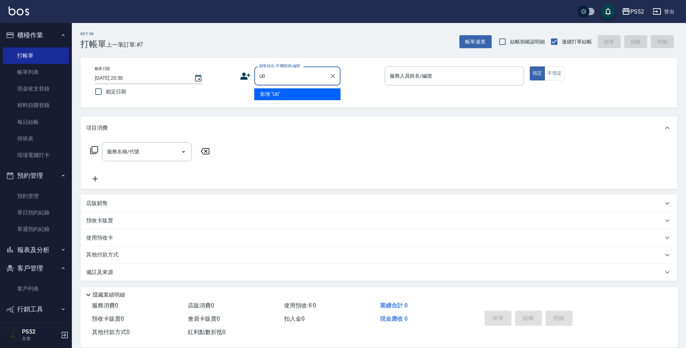
type input "U"
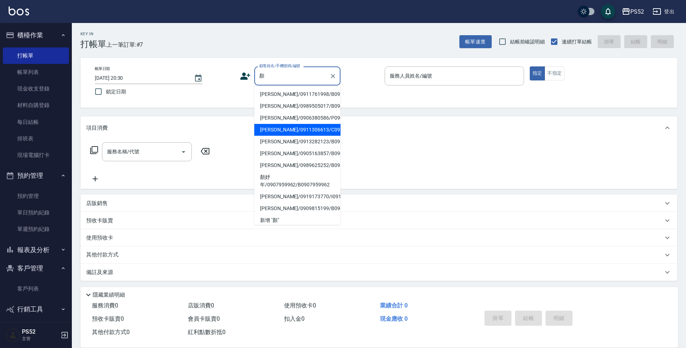
click at [299, 136] on li "[PERSON_NAME]/0911306613/C0911306613" at bounding box center [297, 130] width 86 height 12
type input "[PERSON_NAME]/0911306613/C0911306613"
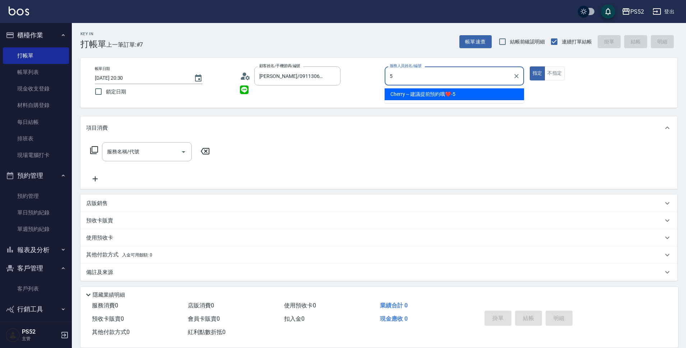
type input "Cherry～建議提前預約哦❤️-5"
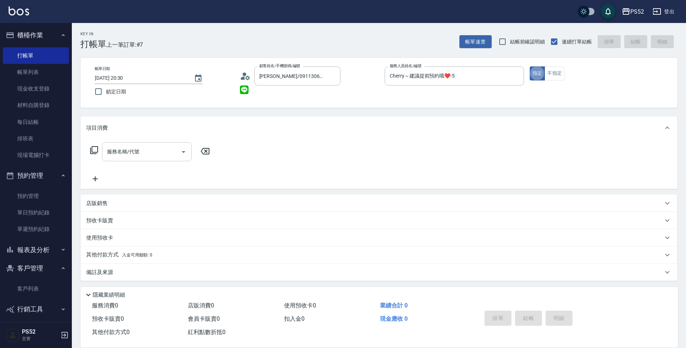
click at [125, 155] on div "服務名稱/代號 服務名稱/代號" at bounding box center [147, 151] width 90 height 19
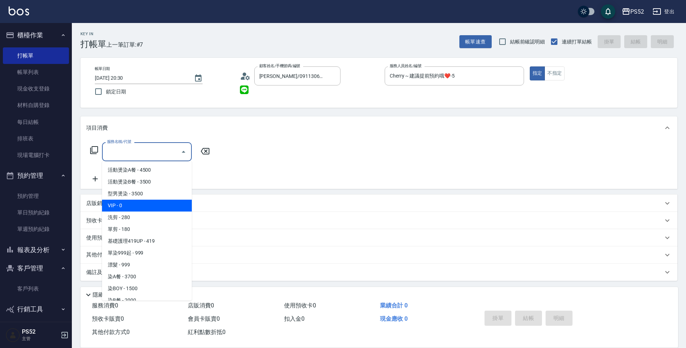
click at [150, 206] on span "VIP - 0" at bounding box center [147, 206] width 90 height 12
type input "VIP(888)"
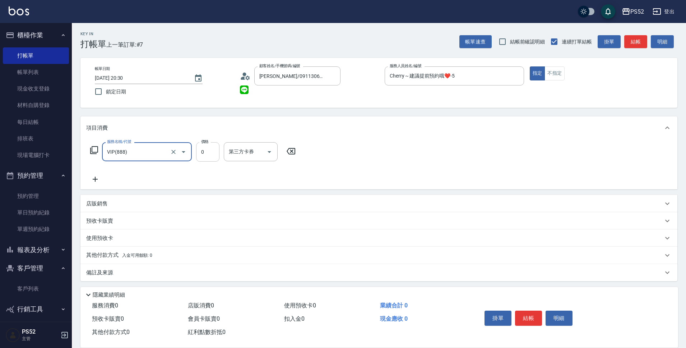
click at [201, 152] on input "0" at bounding box center [207, 151] width 23 height 19
type input "1000"
click at [92, 181] on icon at bounding box center [95, 179] width 18 height 9
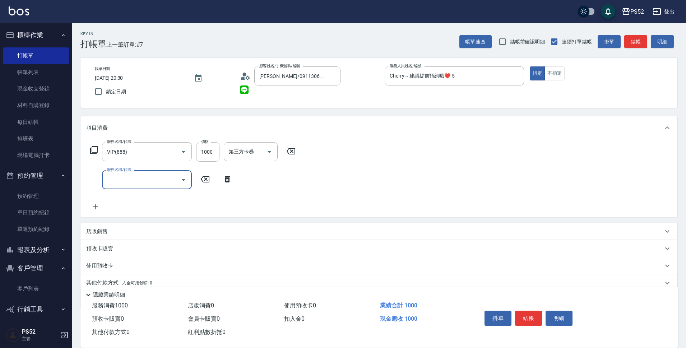
click at [133, 177] on input "服務名稱/代號" at bounding box center [141, 179] width 73 height 13
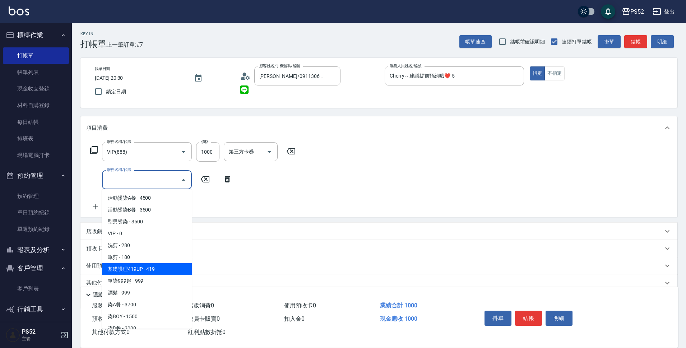
click at [153, 273] on span "基礎護理419UP - 419" at bounding box center [147, 269] width 90 height 12
type input "基礎護理419UP(C3)"
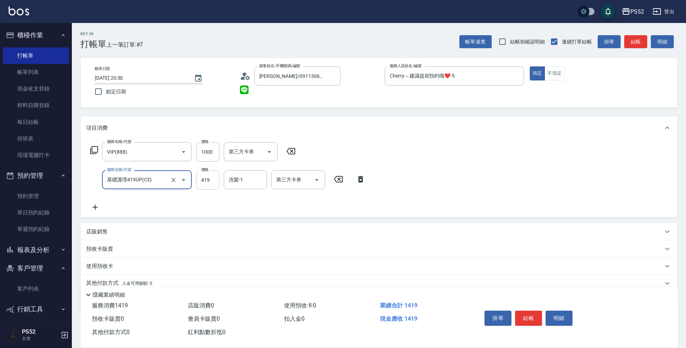
click at [206, 181] on input "419" at bounding box center [207, 179] width 23 height 19
click at [316, 179] on icon "Open" at bounding box center [317, 180] width 4 height 2
type input "520"
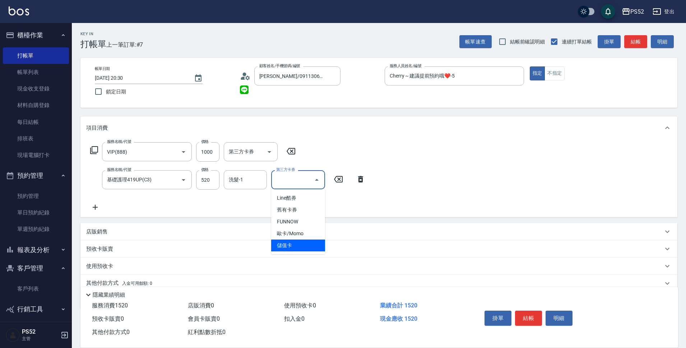
click at [306, 243] on span "儲值卡" at bounding box center [298, 245] width 54 height 12
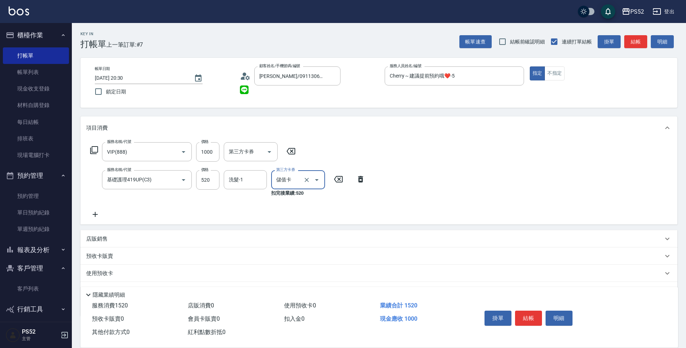
type input "儲值卡"
click at [530, 317] on button "結帳" at bounding box center [528, 318] width 27 height 15
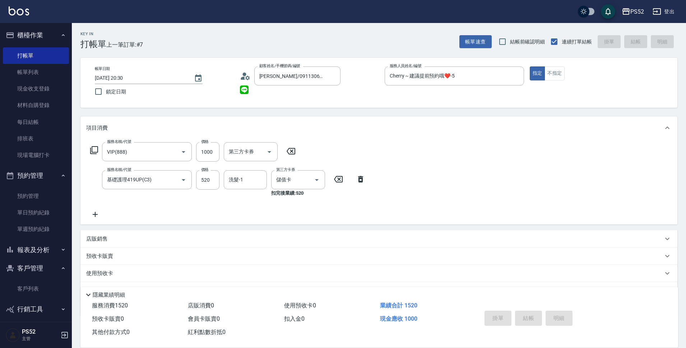
type input "[DATE] 20:31"
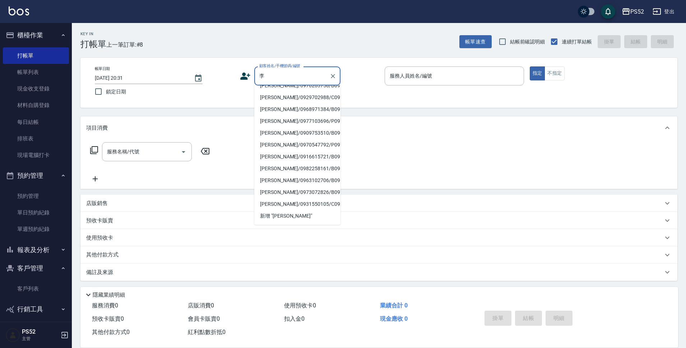
scroll to position [266, 0]
click at [302, 198] on li "[PERSON_NAME]/0931550105/C0931550105" at bounding box center [297, 204] width 86 height 12
type input "[PERSON_NAME]/0931550105/C0931550105"
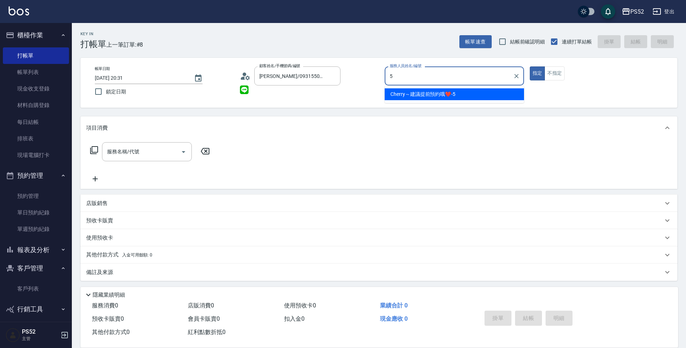
type input "Cherry～建議提前預約哦❤️-5"
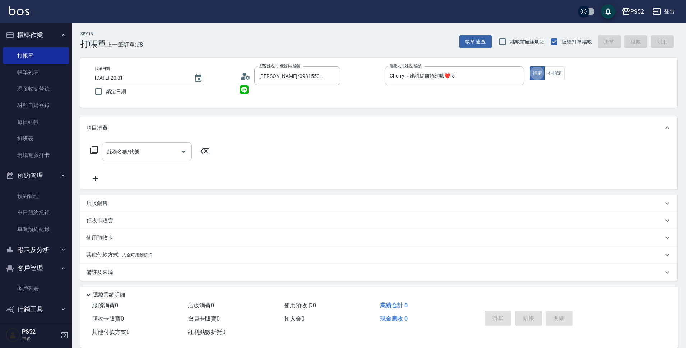
click at [149, 161] on div "服務名稱/代號" at bounding box center [147, 151] width 90 height 19
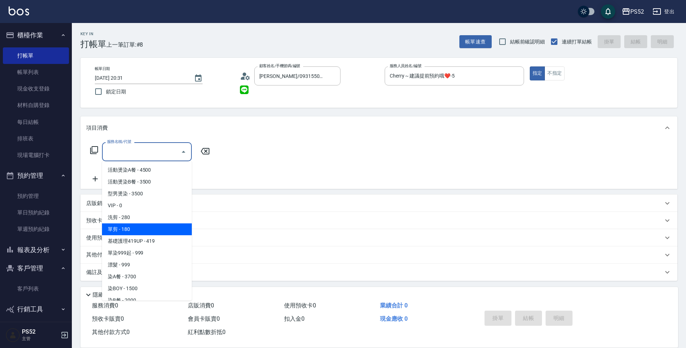
click at [154, 225] on span "單剪 - 180" at bounding box center [147, 229] width 90 height 12
type input "單剪(C2)"
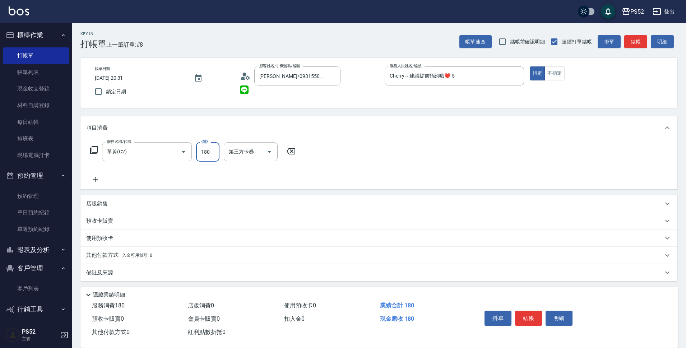
click at [209, 157] on input "180" at bounding box center [207, 151] width 23 height 19
type input "300"
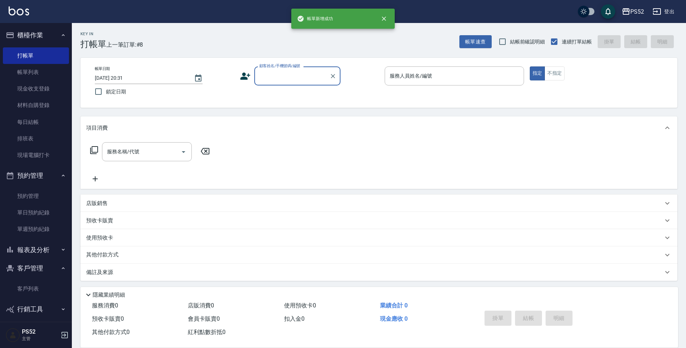
scroll to position [0, 0]
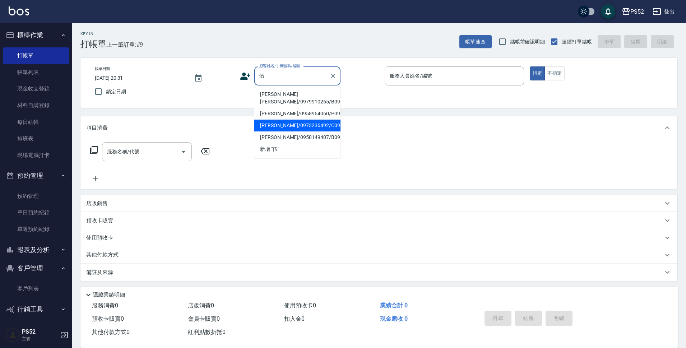
click at [313, 131] on li "[PERSON_NAME]/0973236492/C0973236492" at bounding box center [297, 126] width 86 height 12
type input "[PERSON_NAME]/0973236492/C0973236492"
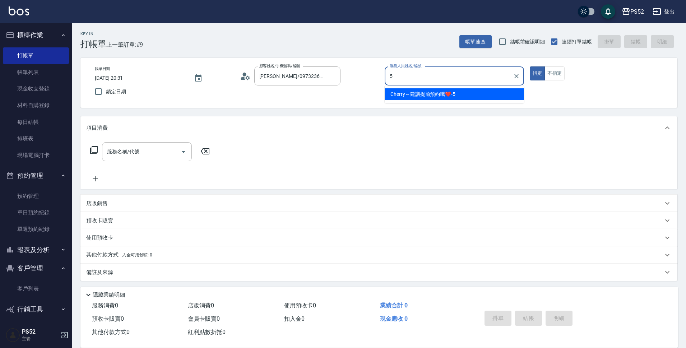
type input "Cherry～建議提前預約哦❤️-5"
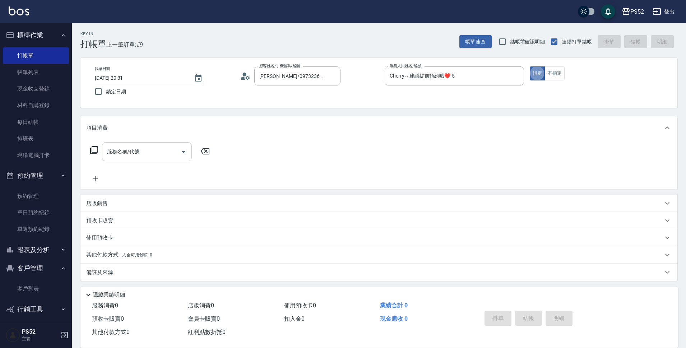
click at [143, 144] on div "服務名稱/代號" at bounding box center [147, 151] width 90 height 19
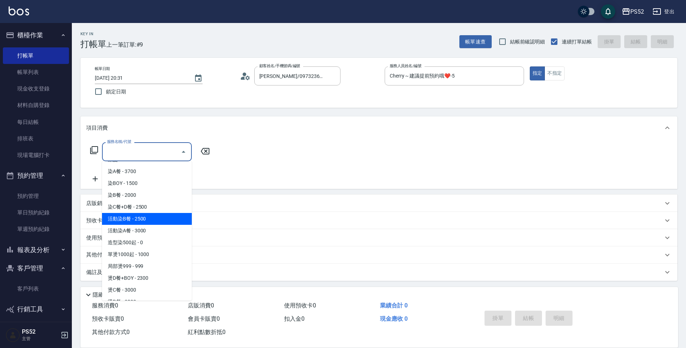
scroll to position [108, 0]
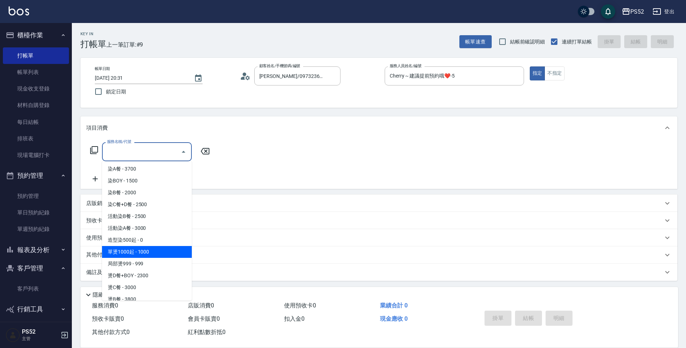
click at [153, 246] on span "單燙1000起 - 1000" at bounding box center [147, 252] width 90 height 12
type input "單燙1000起(P1)"
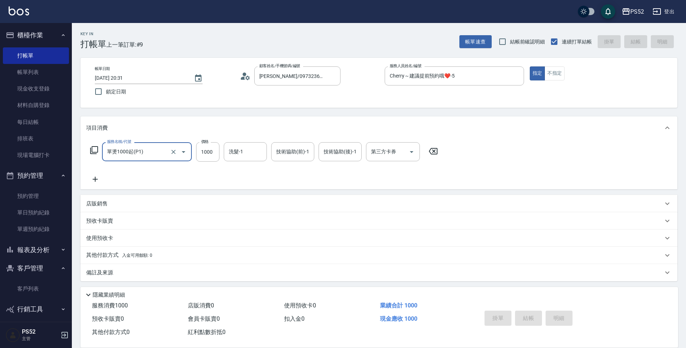
type input "[DATE] 20:32"
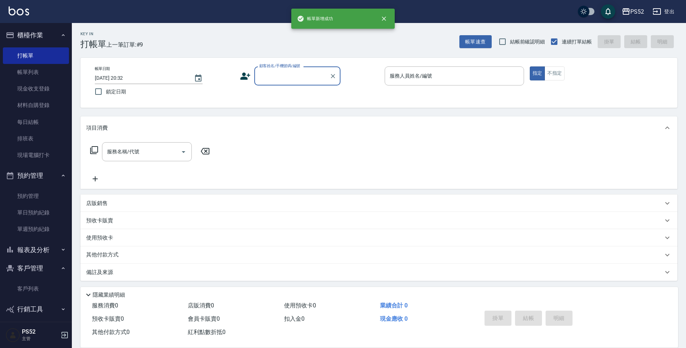
scroll to position [0, 0]
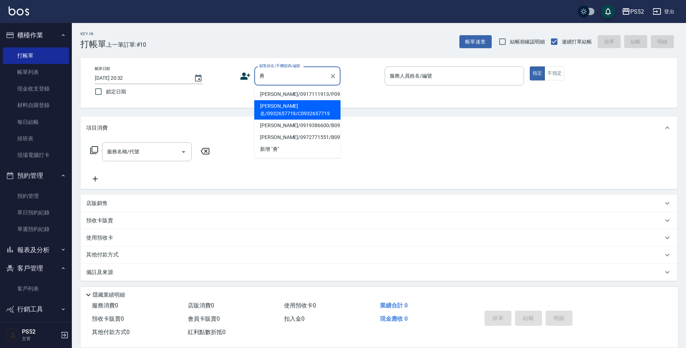
click at [268, 120] on li "[PERSON_NAME]名/0932657719/C0932657719" at bounding box center [297, 109] width 86 height 19
type input "[PERSON_NAME]名/0932657719/C0932657719"
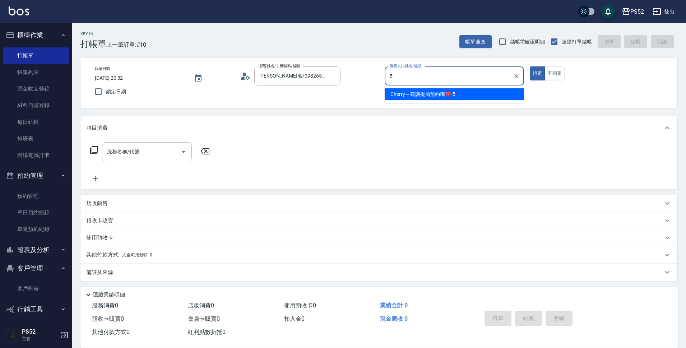
type input "Cherry～建議提前預約哦❤️-5"
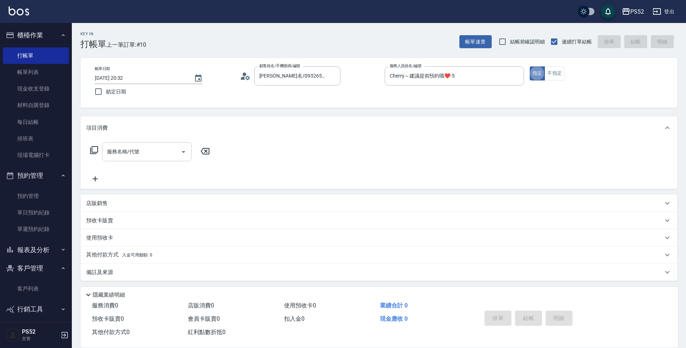
click at [152, 150] on input "服務名稱/代號" at bounding box center [141, 151] width 73 height 13
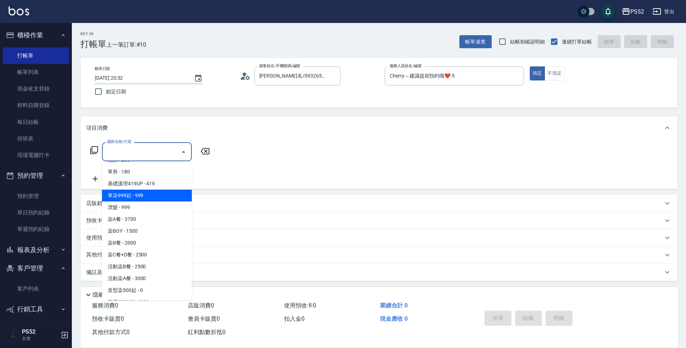
scroll to position [60, 0]
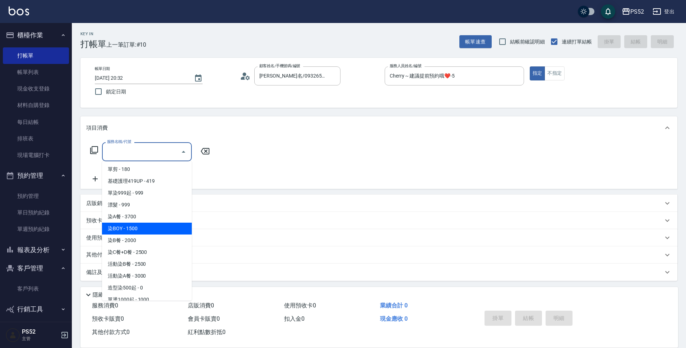
click at [154, 228] on span "染BOY - 1500" at bounding box center [147, 229] width 90 height 12
type input "染BOY(L4)"
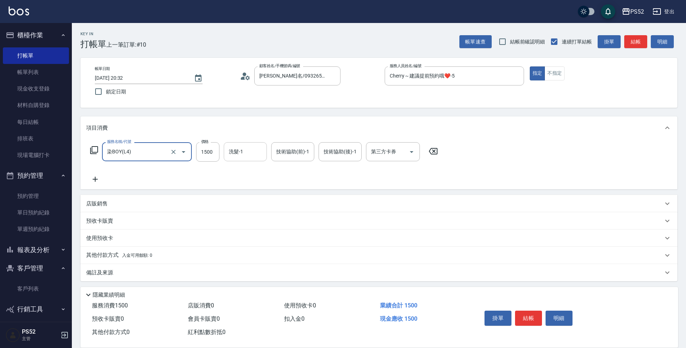
click at [248, 156] on input "洗髮-1" at bounding box center [245, 151] width 37 height 13
type input "Iris-10"
click at [208, 152] on input "1500" at bounding box center [207, 151] width 23 height 19
type input "2000"
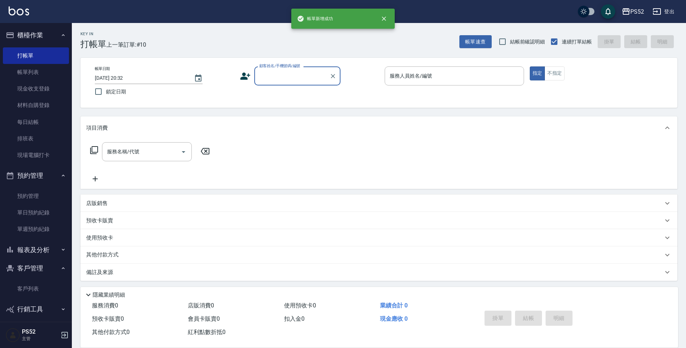
scroll to position [0, 0]
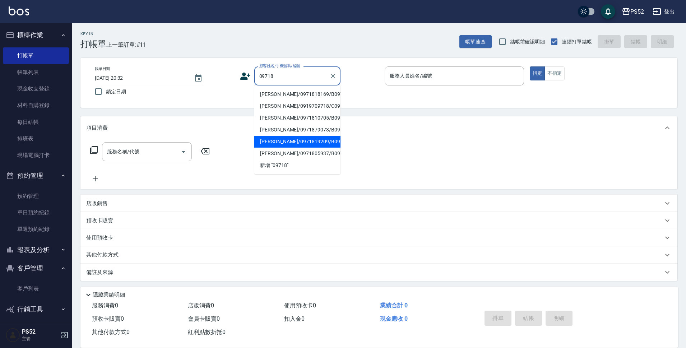
click at [322, 148] on li "[PERSON_NAME]/0971819209/B0971819209" at bounding box center [297, 142] width 86 height 12
type input "[PERSON_NAME]/0971819209/B0971819209"
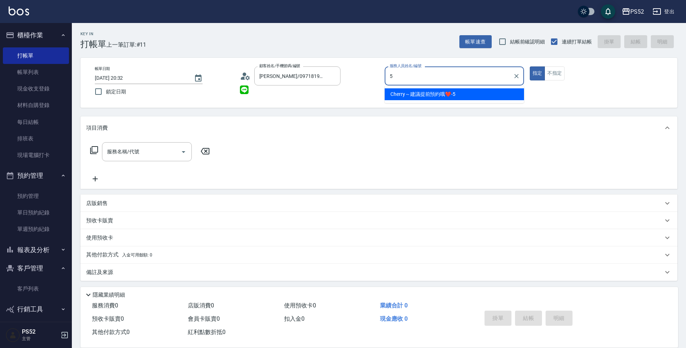
type input "Cherry～建議提前預約哦❤️-5"
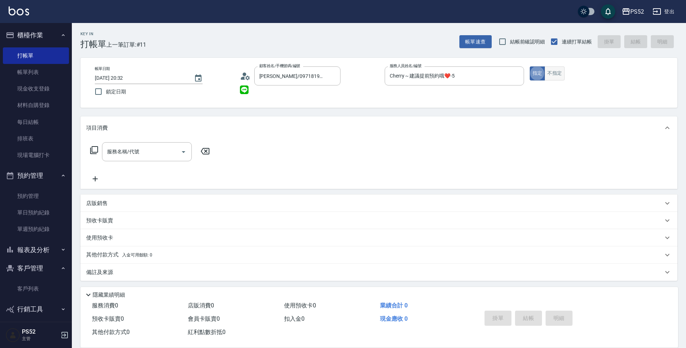
click at [549, 71] on button "不指定" at bounding box center [554, 73] width 20 height 14
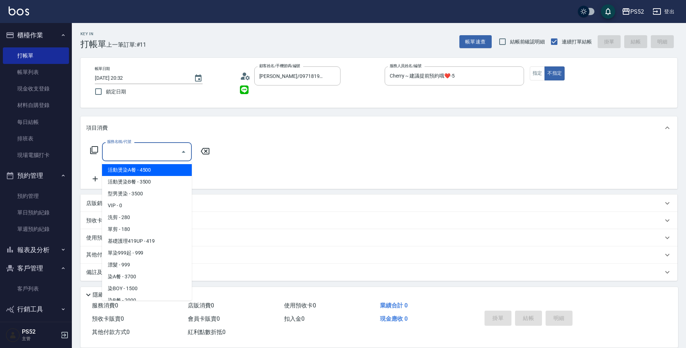
click at [139, 151] on input "服務名稱/代號" at bounding box center [141, 151] width 73 height 13
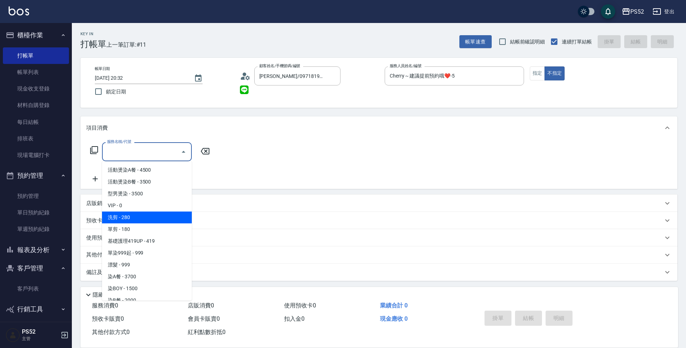
click at [145, 220] on span "洗剪 - 280" at bounding box center [147, 217] width 90 height 12
type input "洗剪(C1)"
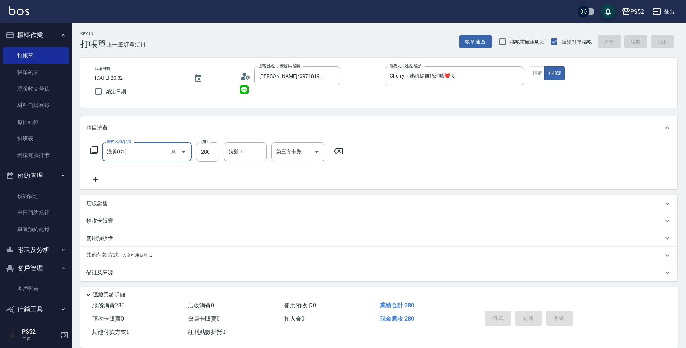
type input "[DATE] 20:33"
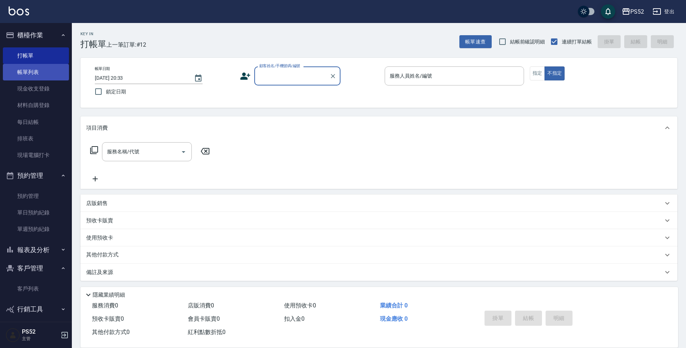
click at [41, 76] on link "帳單列表" at bounding box center [36, 72] width 66 height 17
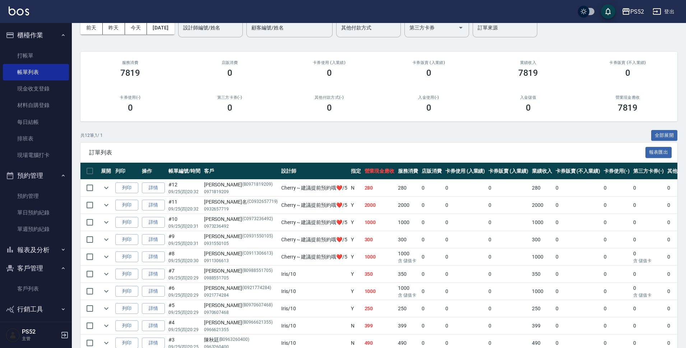
scroll to position [24, 0]
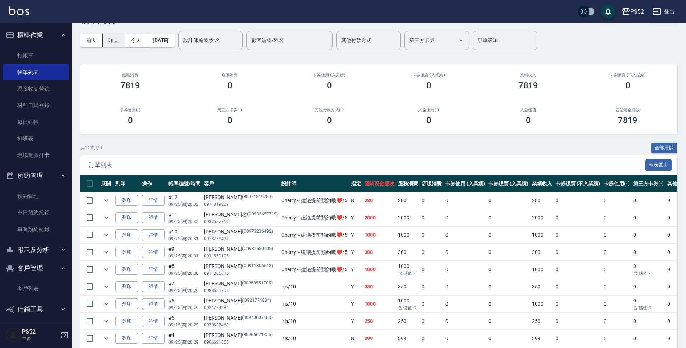
click at [113, 38] on button "昨天" at bounding box center [114, 40] width 22 height 13
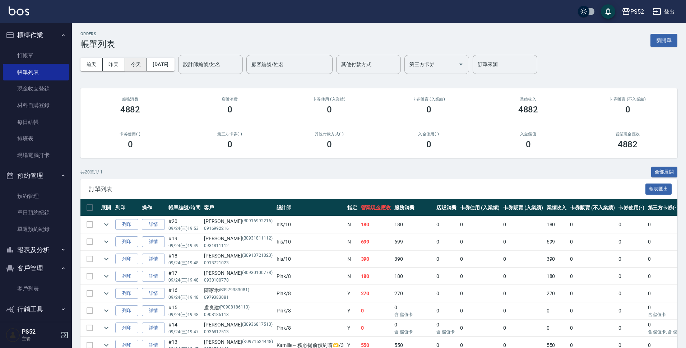
click at [135, 66] on button "今天" at bounding box center [136, 64] width 22 height 13
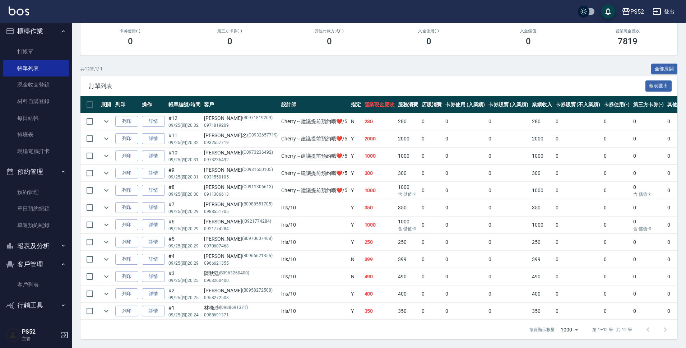
scroll to position [5, 0]
click at [43, 240] on button "報表及分析" at bounding box center [36, 245] width 66 height 19
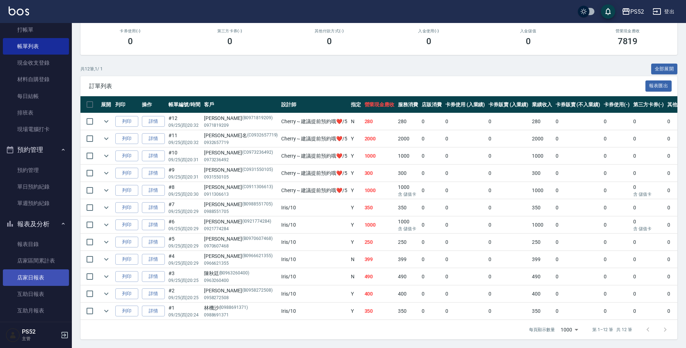
scroll to position [77, 0]
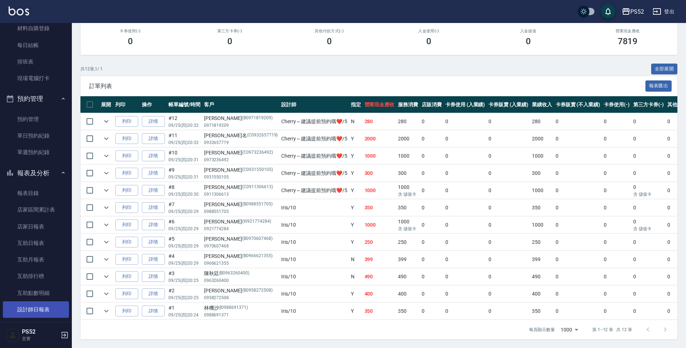
click at [40, 310] on link "設計師日報表" at bounding box center [36, 309] width 66 height 17
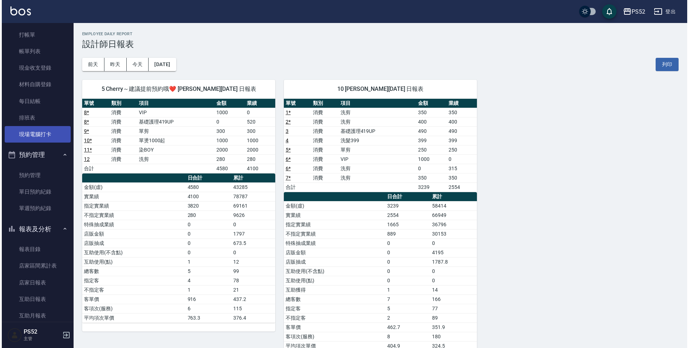
scroll to position [17, 0]
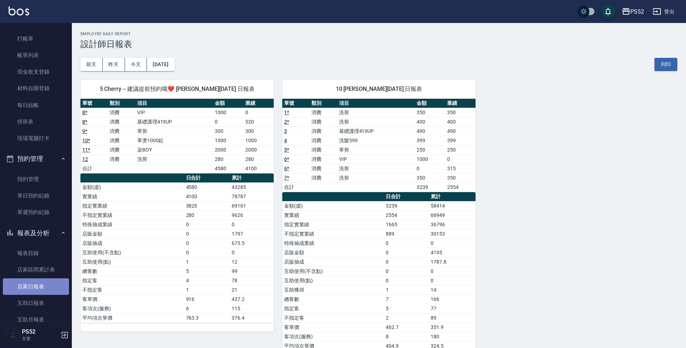
click at [42, 280] on link "店家日報表" at bounding box center [36, 286] width 66 height 17
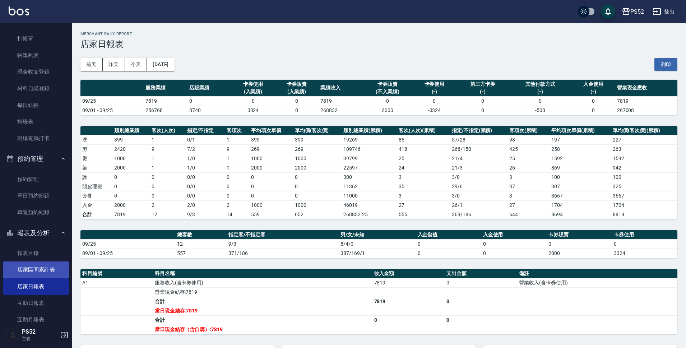
click at [51, 265] on link "店家區間累計表" at bounding box center [36, 269] width 66 height 17
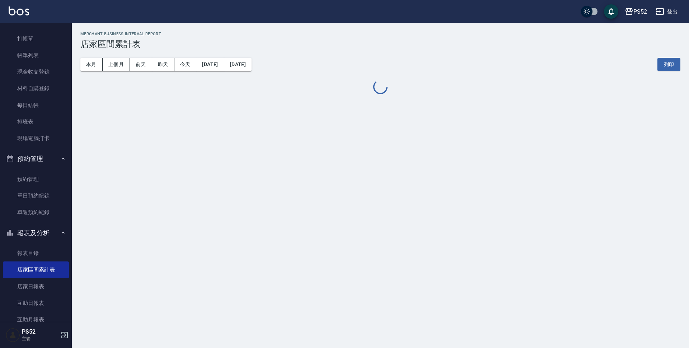
click at [224, 64] on button "[DATE]" at bounding box center [210, 64] width 28 height 13
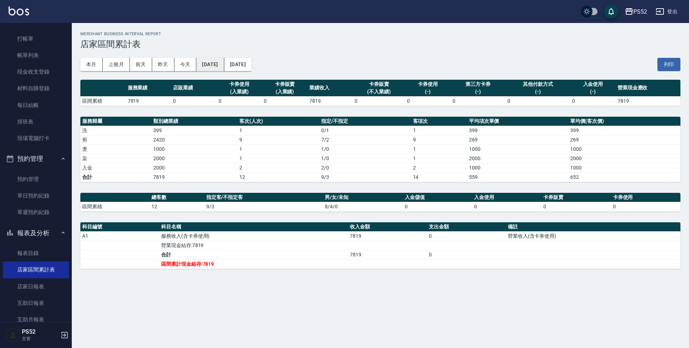
click at [224, 61] on button "[DATE]" at bounding box center [210, 64] width 28 height 13
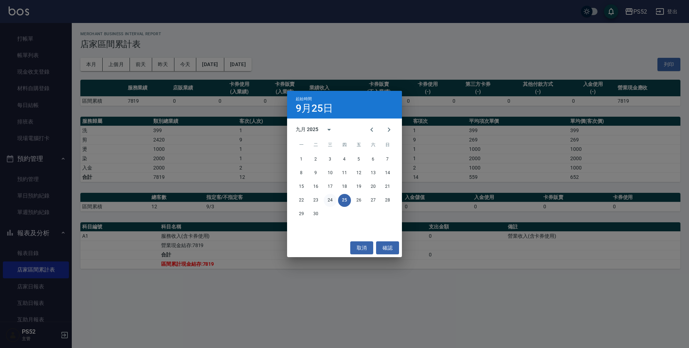
click at [335, 200] on button "24" at bounding box center [330, 200] width 13 height 13
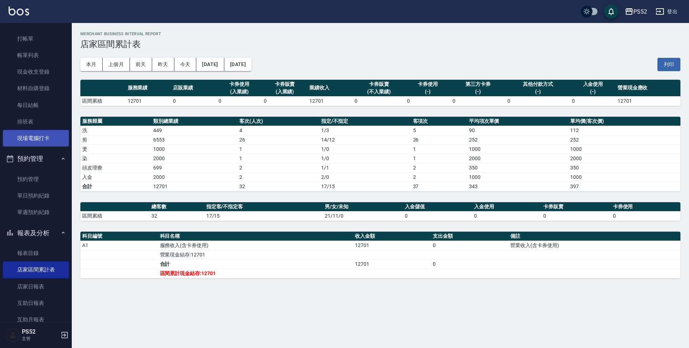
click at [54, 139] on link "現場電腦打卡" at bounding box center [36, 138] width 66 height 17
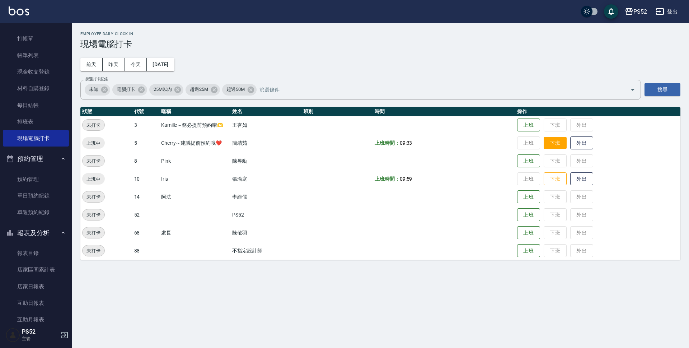
click at [549, 145] on button "下班" at bounding box center [555, 143] width 23 height 13
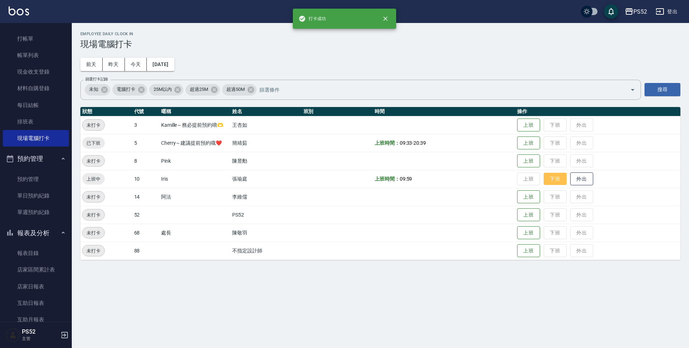
click at [552, 181] on button "下班" at bounding box center [555, 179] width 23 height 13
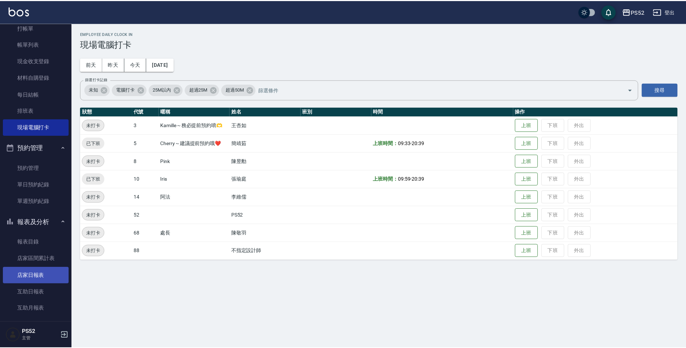
scroll to position [65, 0]
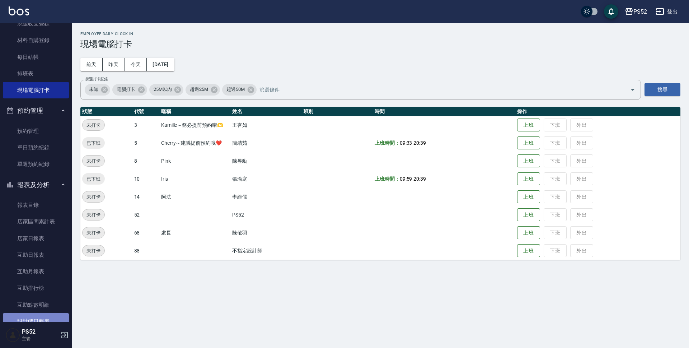
click at [42, 320] on link "設計師日報表" at bounding box center [36, 321] width 66 height 17
